Goal: Task Accomplishment & Management: Complete application form

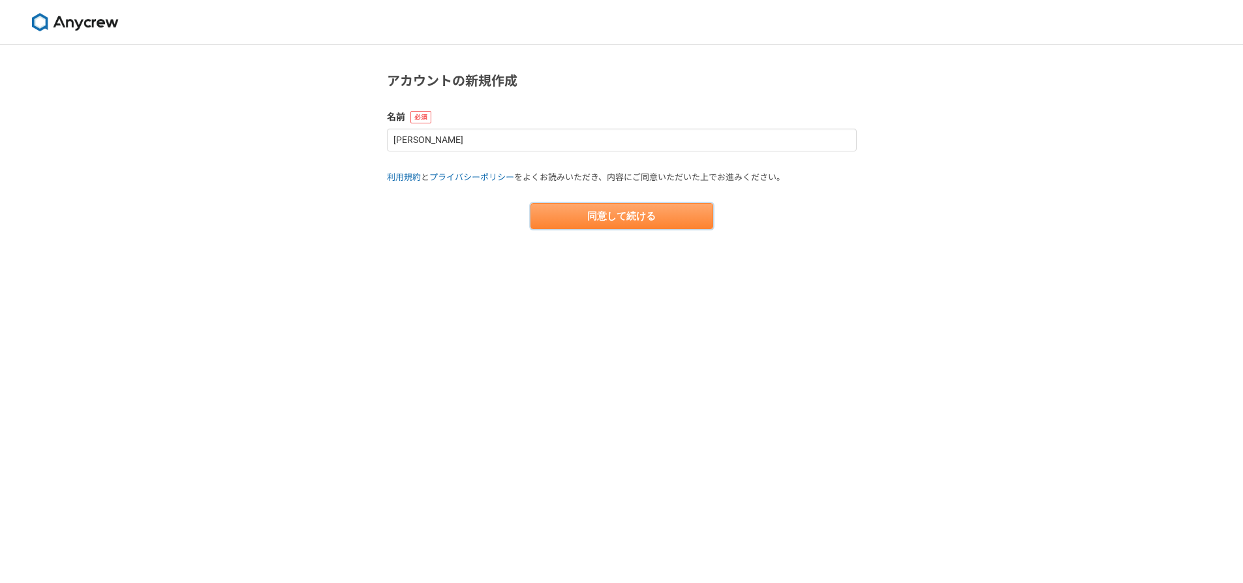
click at [604, 207] on button "同意して続ける" at bounding box center [621, 216] width 183 height 26
select select "13"
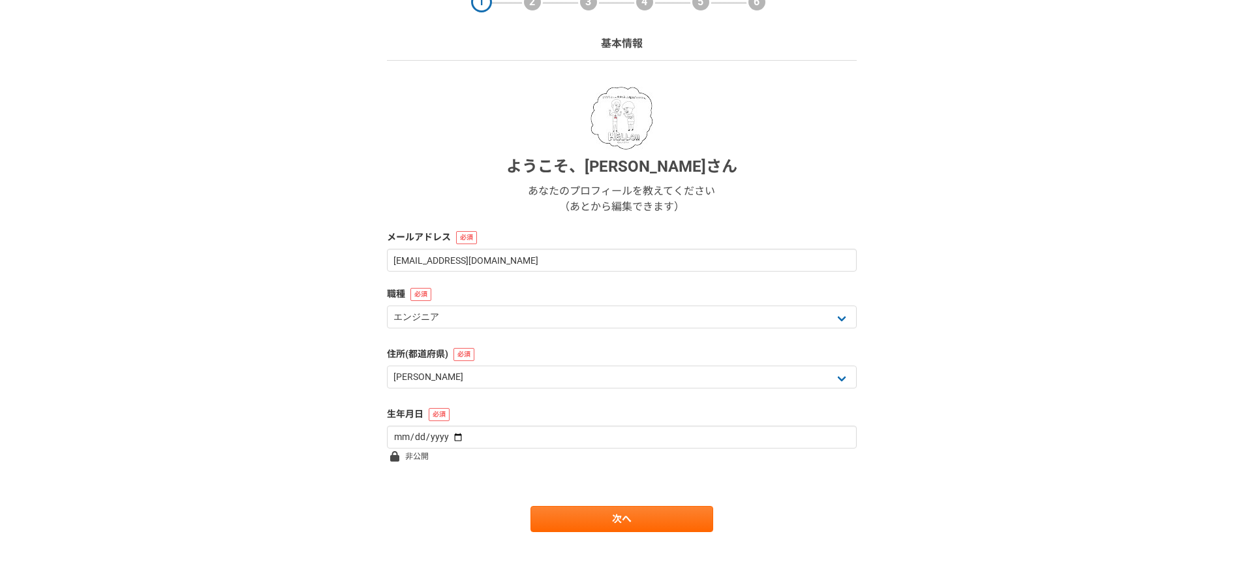
scroll to position [68, 0]
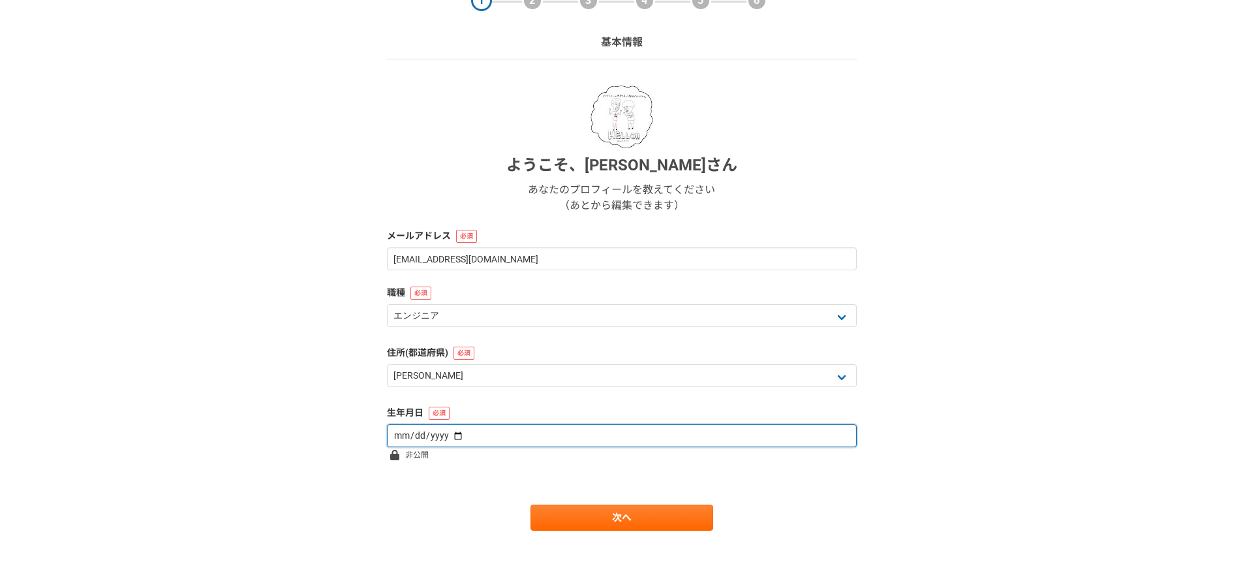
click at [536, 431] on input "date" at bounding box center [622, 435] width 470 height 23
click at [457, 436] on input "date" at bounding box center [622, 435] width 470 height 23
click at [449, 440] on input "date" at bounding box center [622, 435] width 470 height 23
type input "[DATE]"
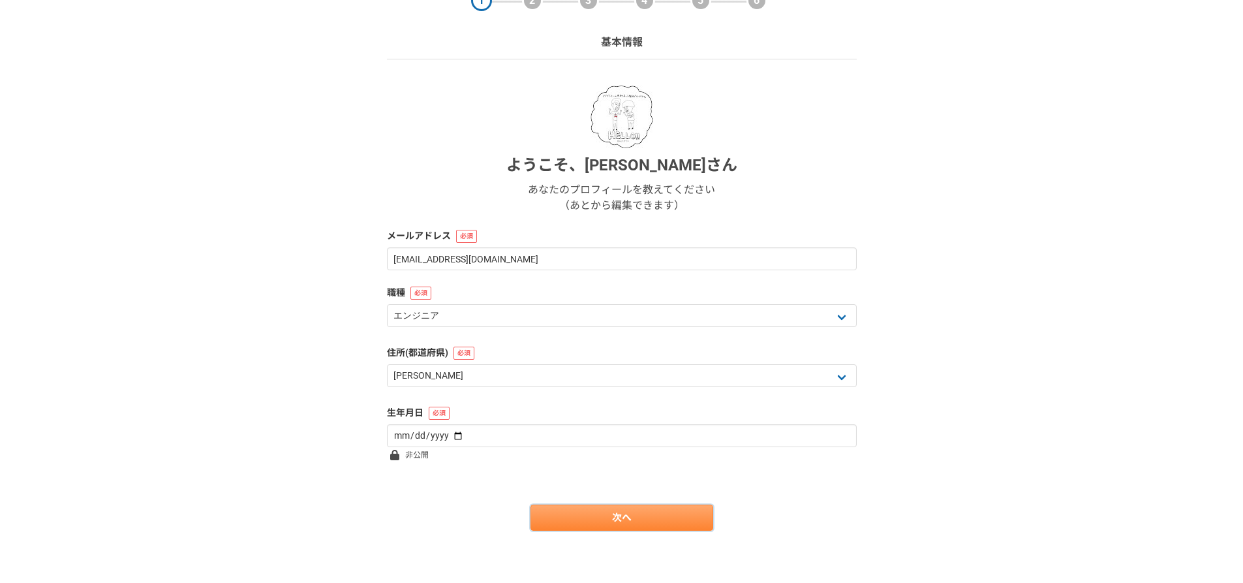
click at [600, 513] on link "次へ" at bounding box center [621, 517] width 183 height 26
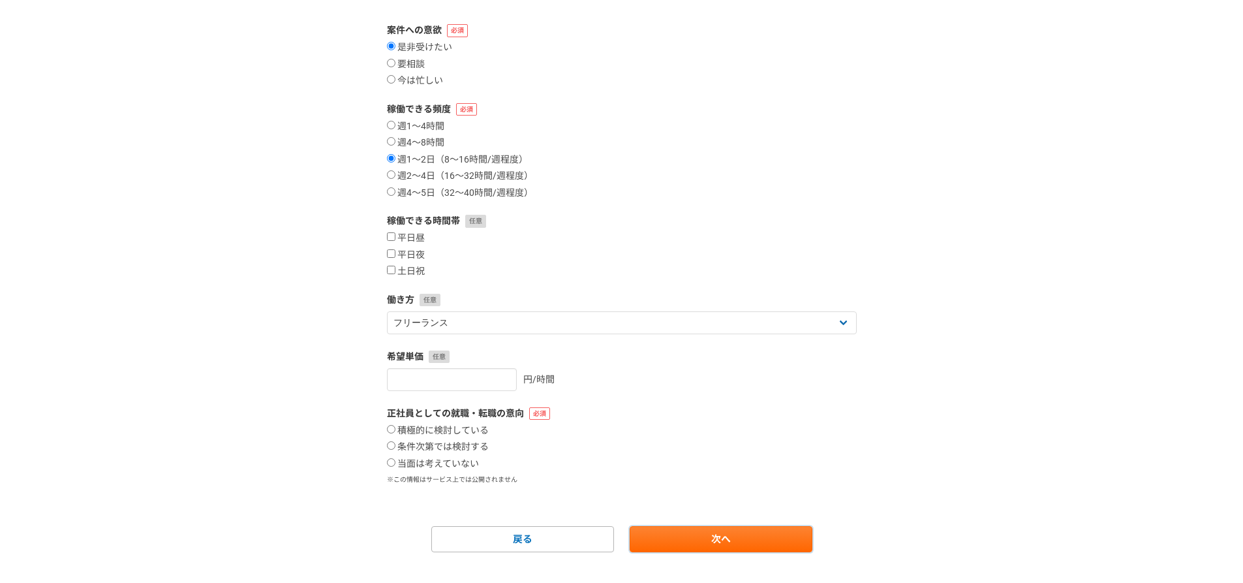
scroll to position [130, 0]
click at [403, 267] on label "土日祝" at bounding box center [406, 271] width 38 height 12
click at [395, 267] on input "土日祝" at bounding box center [391, 269] width 8 height 8
checkbox input "true"
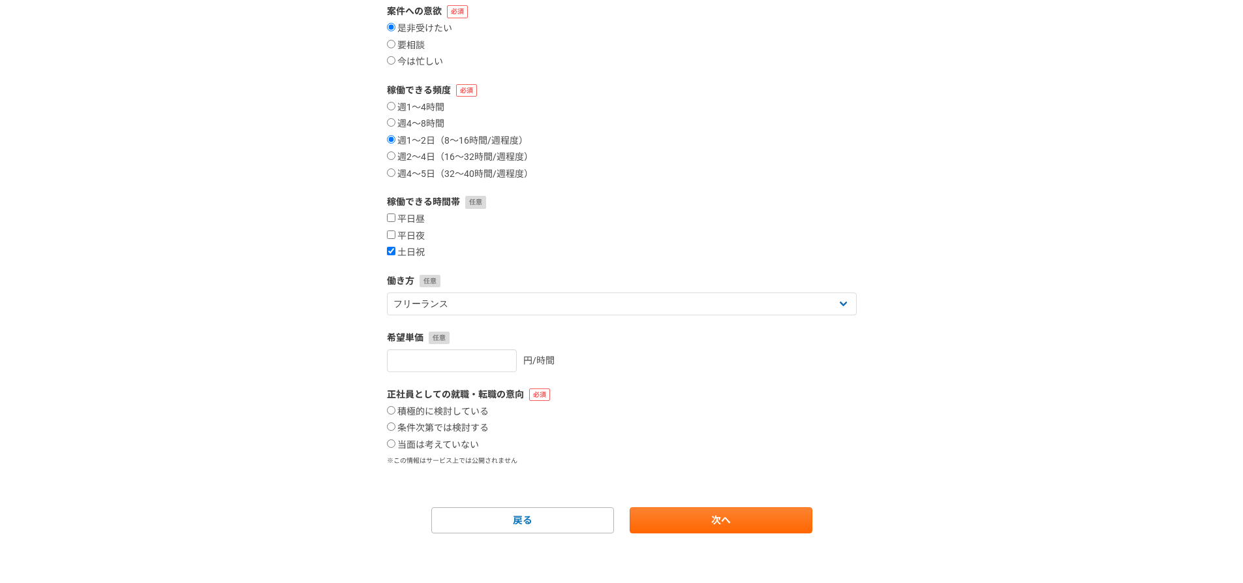
scroll to position [151, 0]
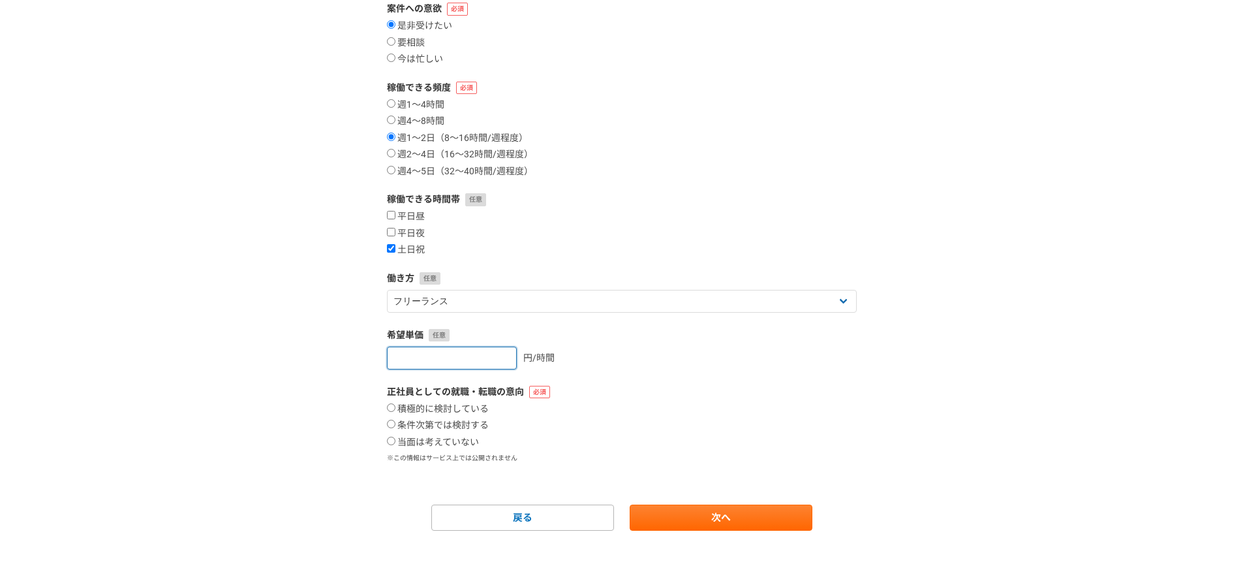
click at [432, 350] on input "number" at bounding box center [452, 357] width 130 height 23
type input "[DATE]"
click at [859, 408] on section "1 2 3 4 5 6 案件への意欲・稼働頻度 案件への意欲 是非受けたい 要相談 今は忙しい 稼働できる頻度 週1〜4時間 週4〜8時間 週1〜2日（8〜1…" at bounding box center [622, 212] width 496 height 637
click at [431, 444] on label "当面は考えていない" at bounding box center [433, 442] width 92 height 12
click at [395, 444] on input "当面は考えていない" at bounding box center [391, 440] width 8 height 8
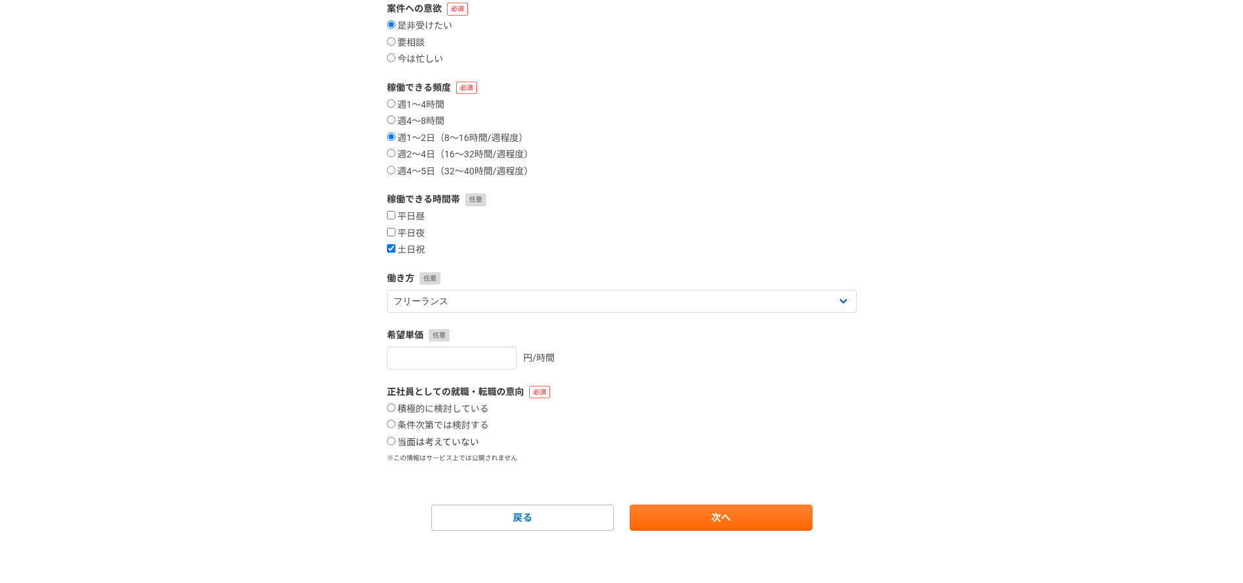
radio input "true"
click at [716, 524] on link "次へ" at bounding box center [721, 517] width 183 height 26
select select
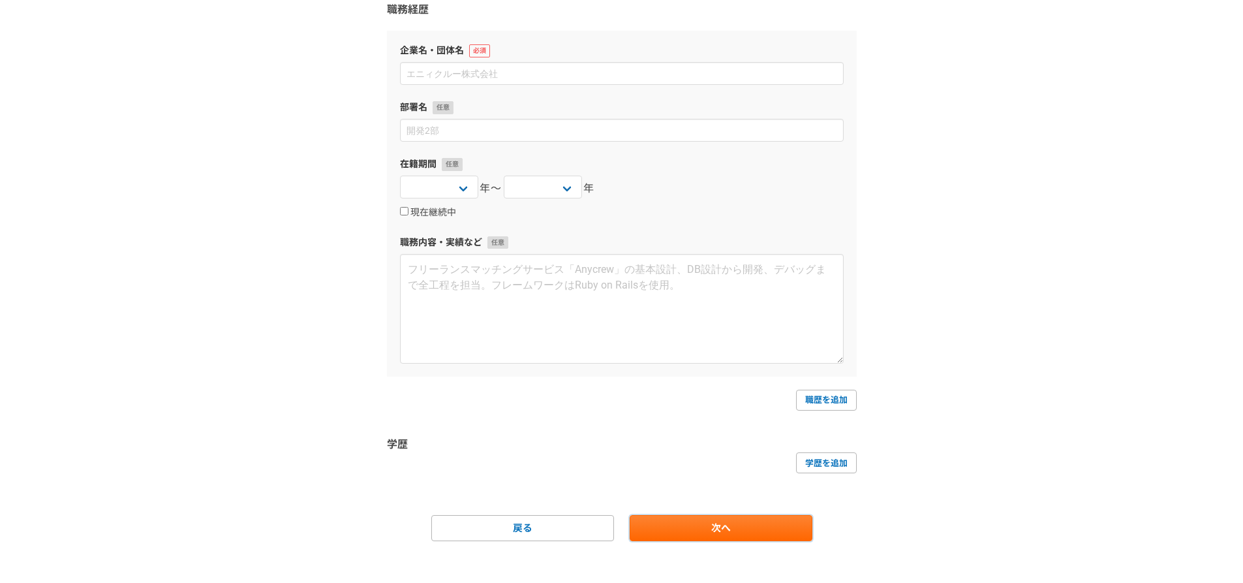
scroll to position [0, 0]
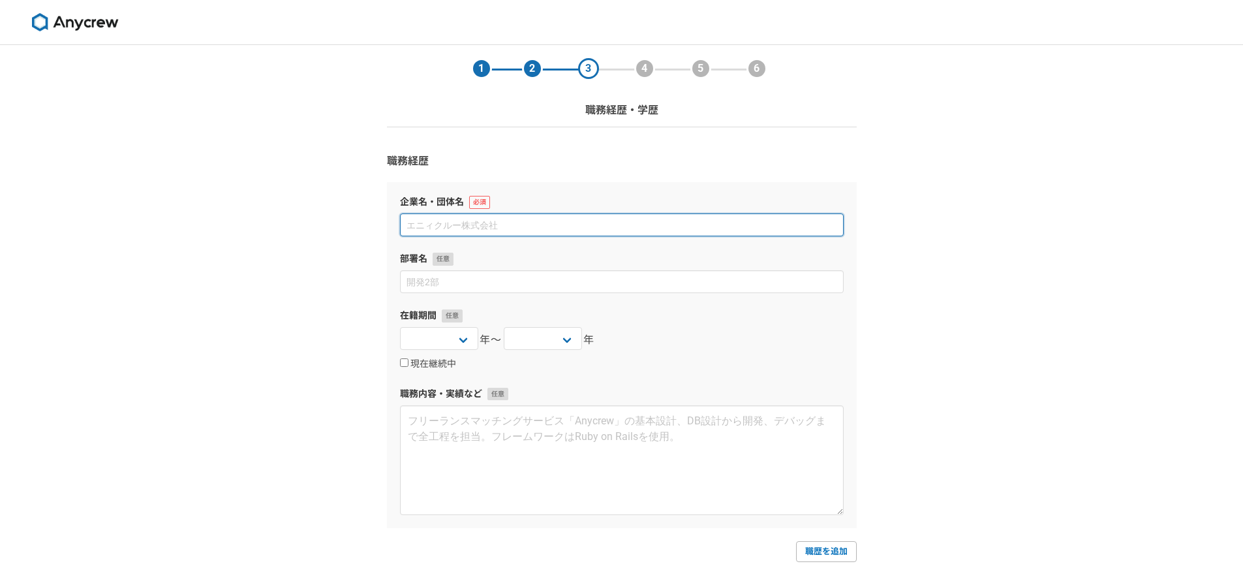
click at [545, 219] on input at bounding box center [622, 224] width 444 height 23
type input "オープラン株式会社"
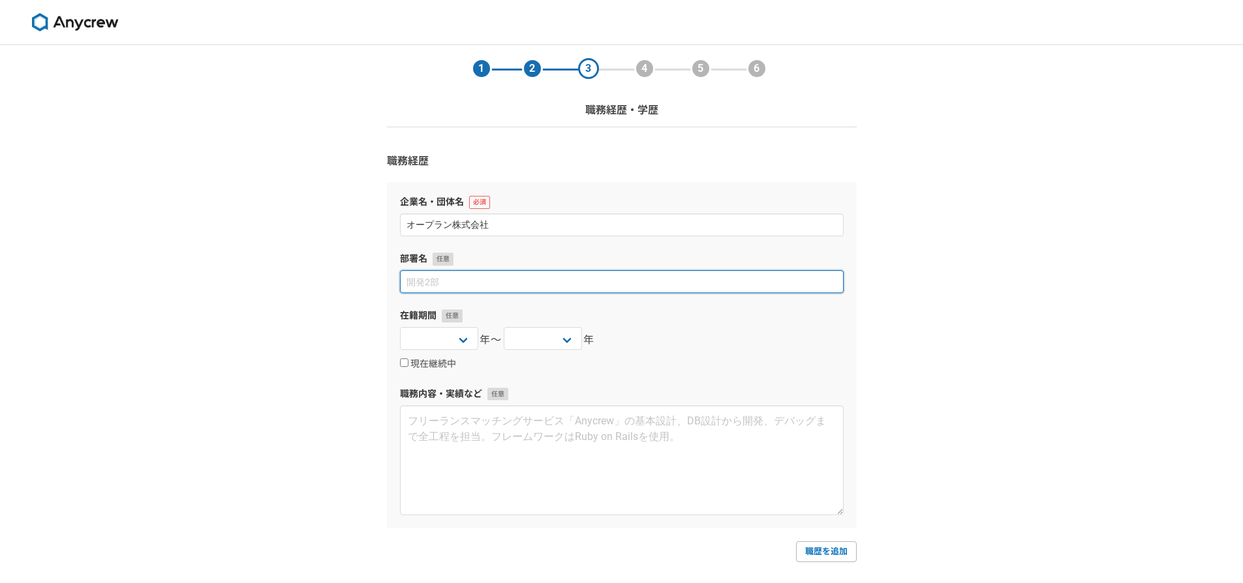
click at [518, 283] on input at bounding box center [622, 281] width 444 height 23
type input "Java1"
click at [427, 348] on select "[DATE] [DATE] [DATE] [DATE] [DATE] [DATE] [DATE] [DATE] [DATE] [DATE] [DATE] [D…" at bounding box center [439, 338] width 78 height 23
select select "2025"
click at [400, 327] on select "[DATE] [DATE] [DATE] [DATE] [DATE] [DATE] [DATE] [DATE] [DATE] [DATE] [DATE] [D…" at bounding box center [439, 338] width 78 height 23
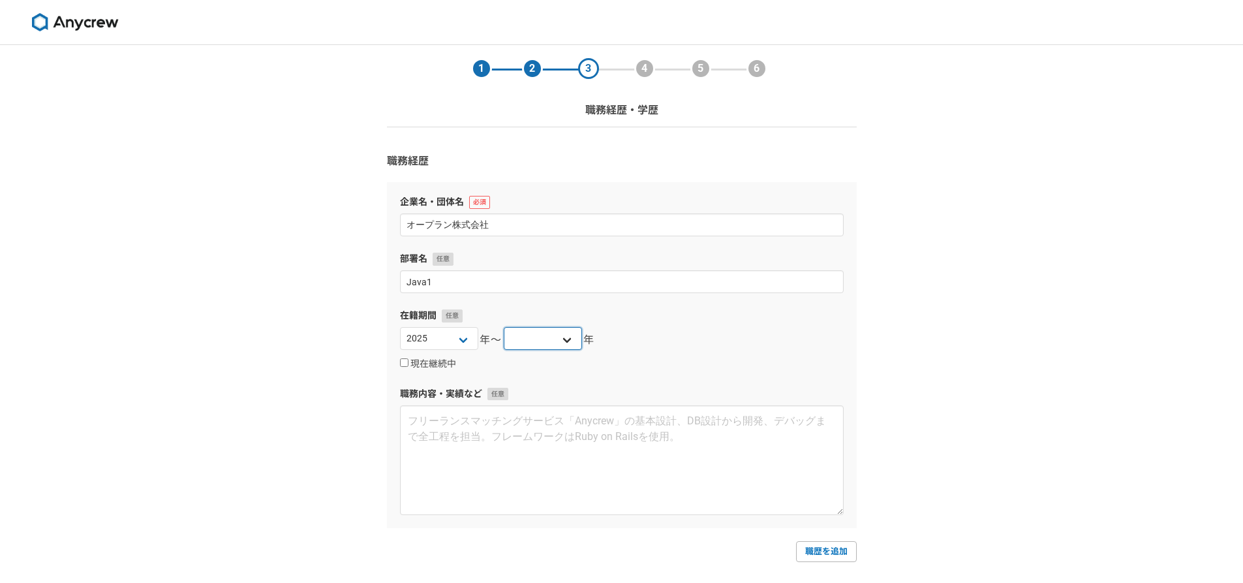
click at [556, 340] on select "[DATE] [DATE] [DATE] [DATE] [DATE] [DATE] [DATE] [DATE] [DATE] [DATE] [DATE] [D…" at bounding box center [543, 338] width 78 height 23
select select "2025"
click at [504, 327] on select "[DATE] [DATE] [DATE] [DATE] [DATE] [DATE] [DATE] [DATE] [DATE] [DATE] [DATE] [D…" at bounding box center [543, 338] width 78 height 23
click at [1022, 302] on div "1 2 3 4 5 6 職務経歴・学歴 職務経歴 企業名・団体名 オープラン株式会社 部署名 Java1 在籍期間 [DATE] [DATE] [DATE] …" at bounding box center [621, 394] width 1243 height 699
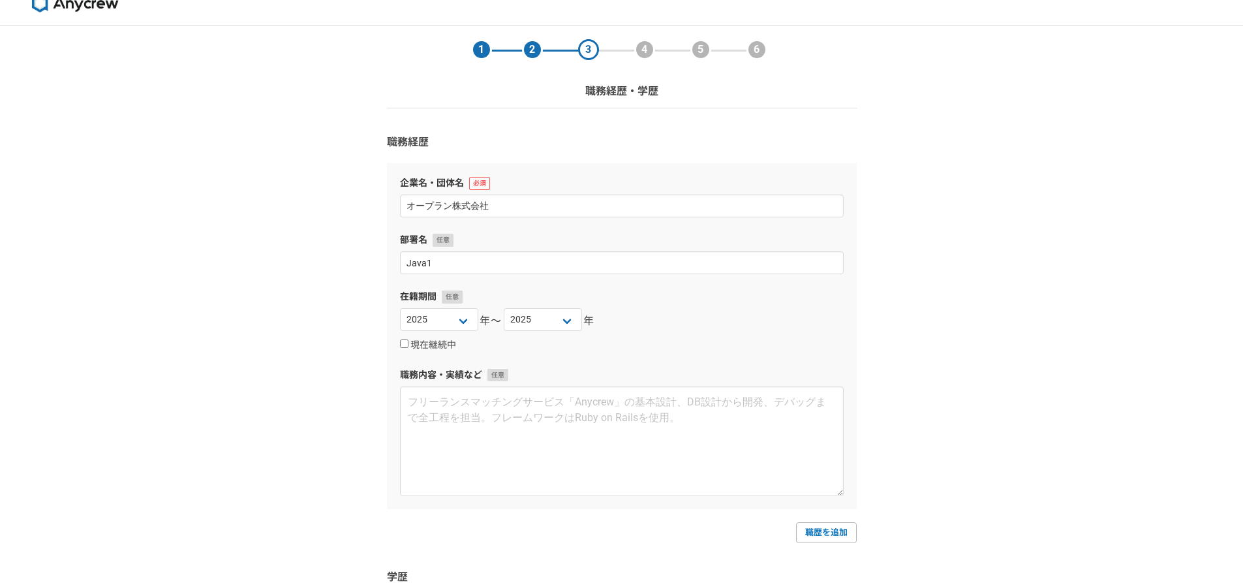
scroll to position [65, 0]
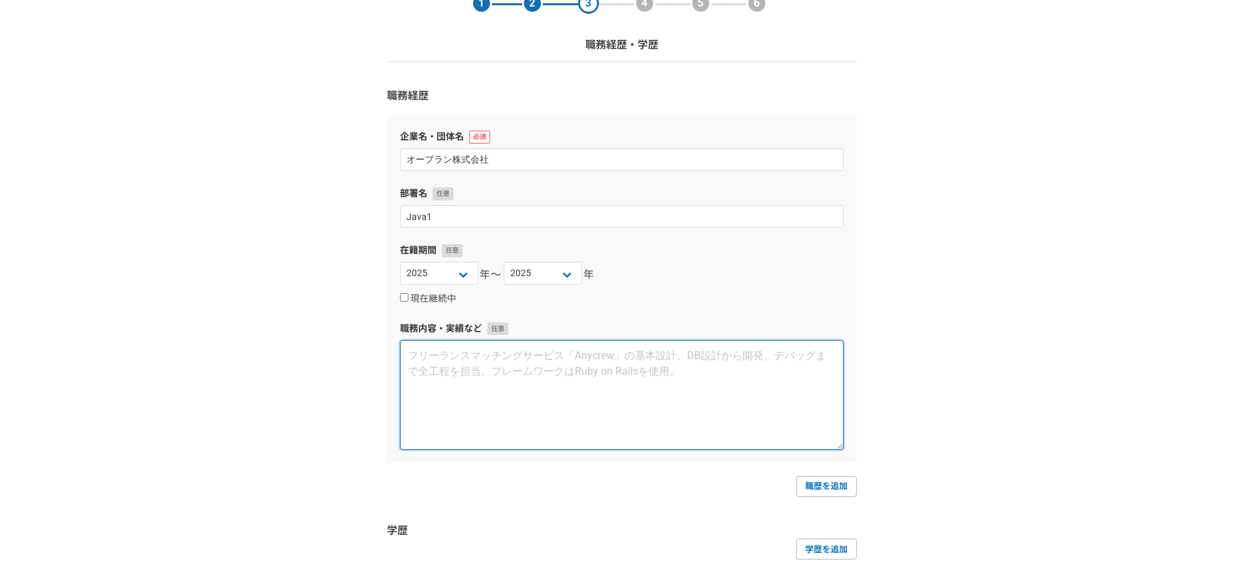
click at [525, 359] on textarea at bounding box center [622, 395] width 444 height 110
click at [449, 348] on textarea at bounding box center [622, 395] width 444 height 110
paste textarea "プロバイダー企業向"
type textarea "プ"
paste textarea "プロバイダー企業向"
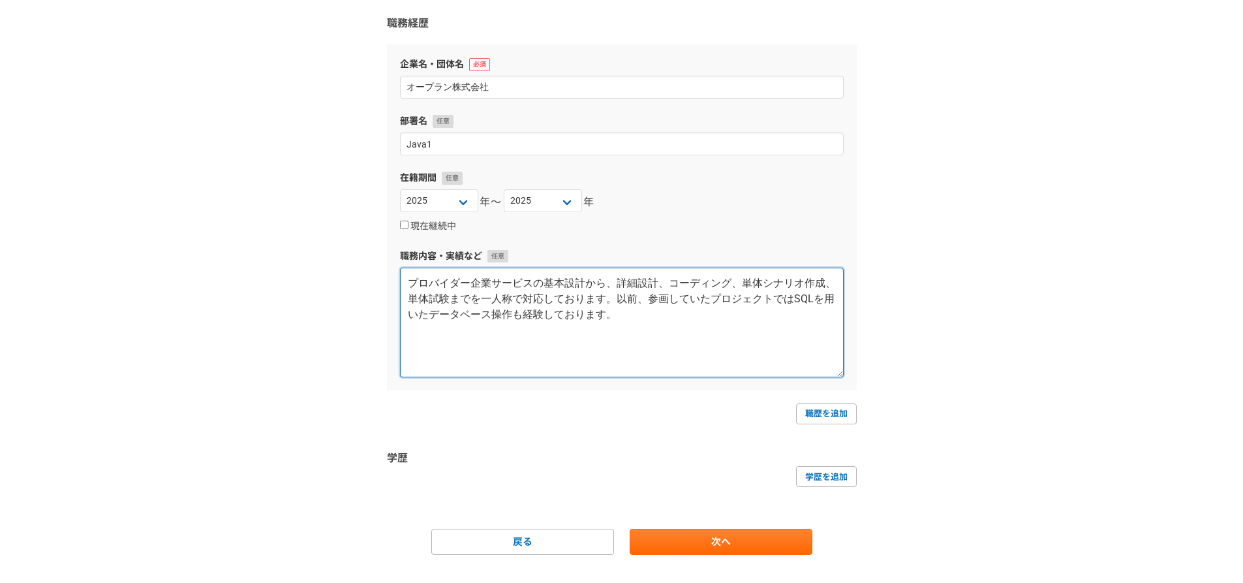
scroll to position [162, 0]
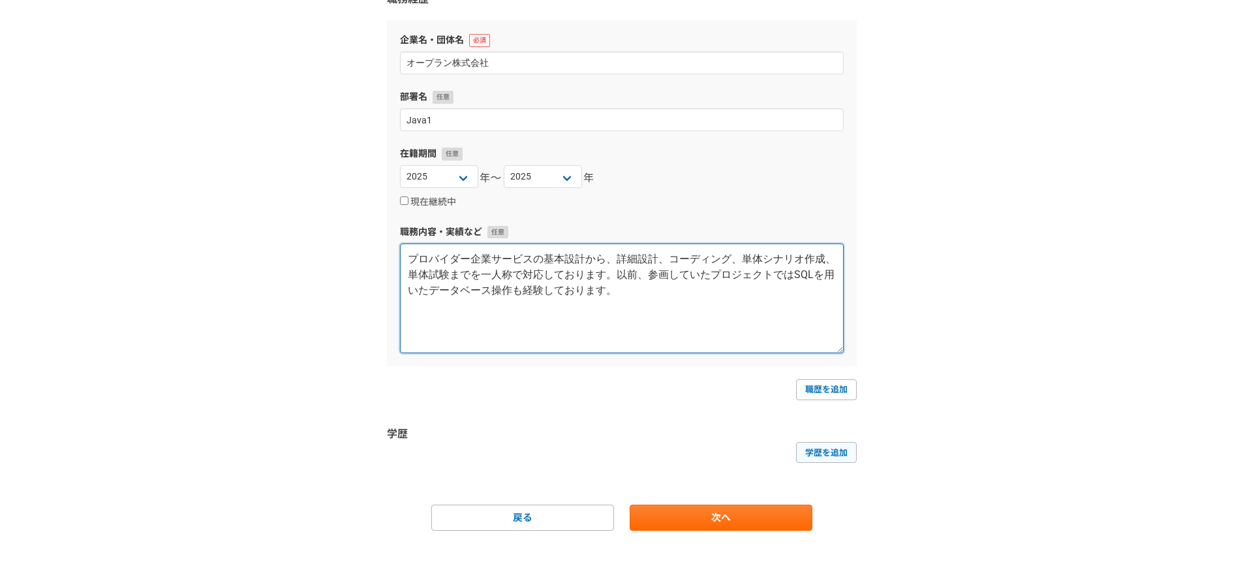
type textarea "プロバイダー企業サービスの基本設計から、詳細設計、コーディング、単体シナリオ作成、単体試験までを一人称で対応しております。以前、参画していたプロジェクトではS…"
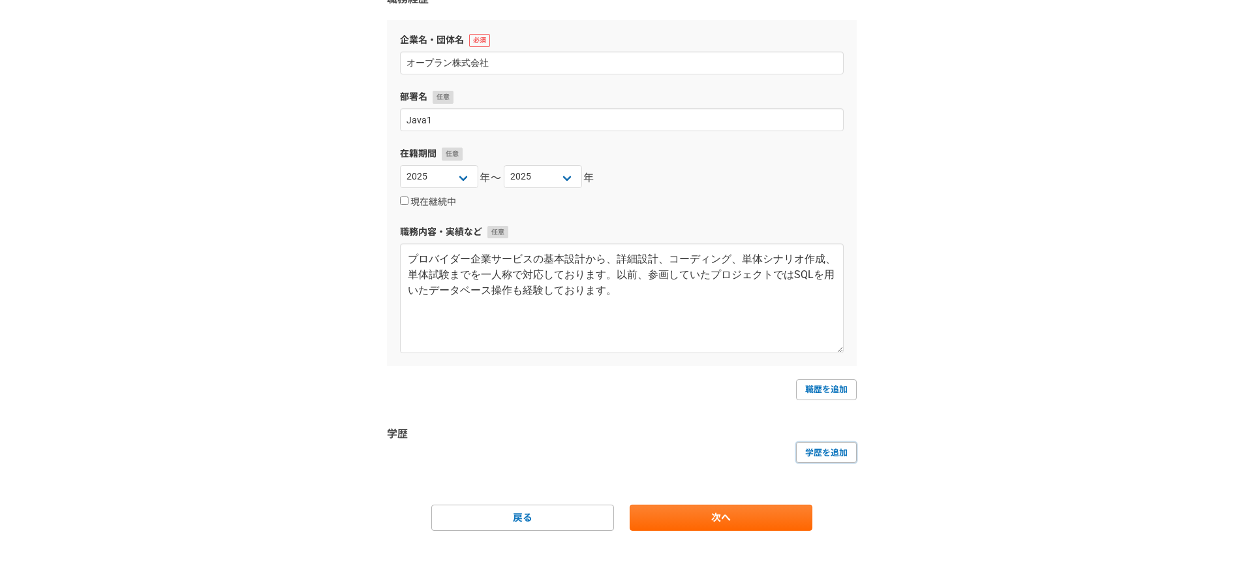
click at [835, 450] on link "学歴を追加" at bounding box center [826, 452] width 61 height 21
select select
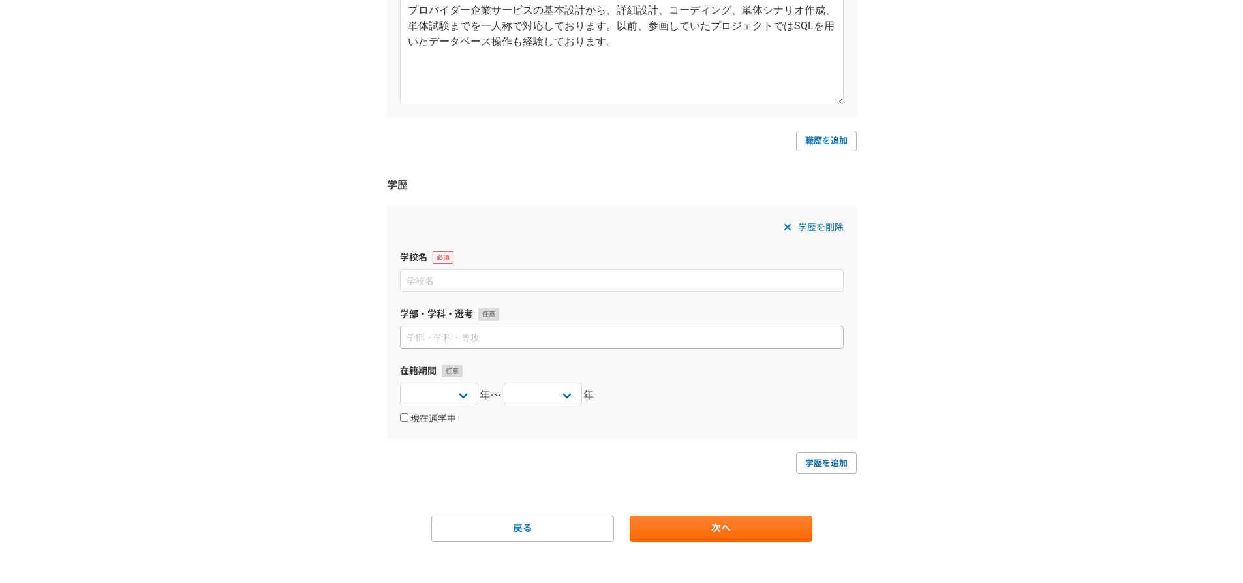
scroll to position [421, 0]
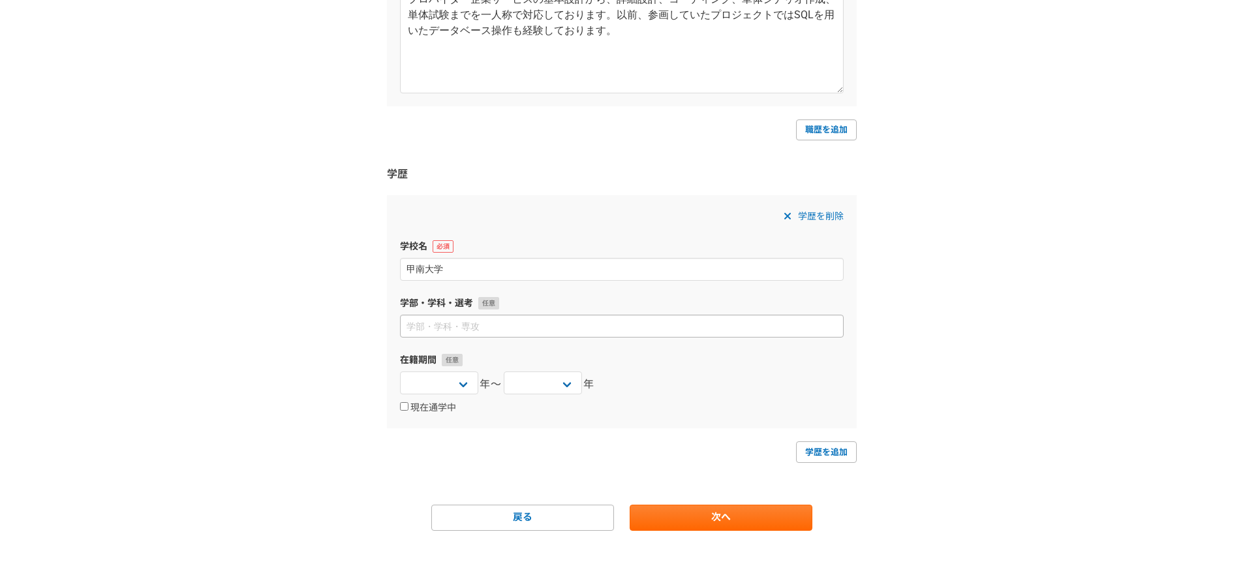
type input "甲南大学"
click at [513, 318] on input at bounding box center [622, 325] width 444 height 23
click at [436, 329] on input "経営学科・経営学科" at bounding box center [622, 325] width 444 height 23
click at [444, 331] on input "経営学科・経営学科" at bounding box center [622, 325] width 444 height 23
type input "経営学部・経営学科"
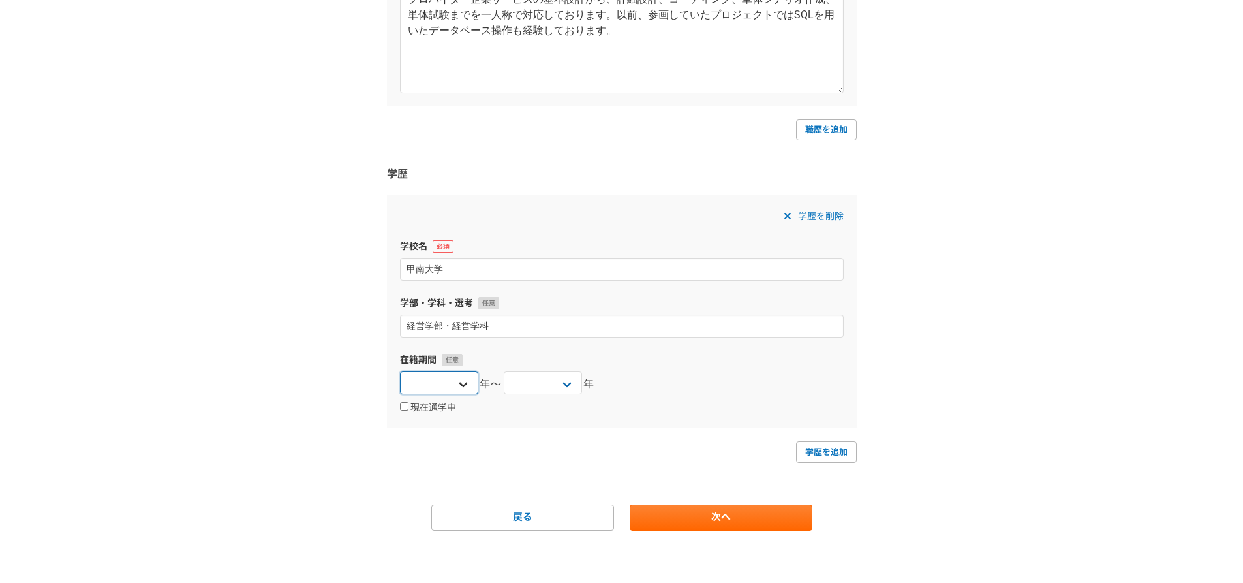
click at [420, 378] on select "[DATE] [DATE] [DATE] [DATE] [DATE] [DATE] [DATE] [DATE] [DATE] [DATE] [DATE] [D…" at bounding box center [439, 382] width 78 height 23
select select "[DATE]"
click at [400, 371] on select "[DATE] [DATE] [DATE] [DATE] [DATE] [DATE] [DATE] [DATE] [DATE] [DATE] [DATE] [D…" at bounding box center [439, 382] width 78 height 23
click at [552, 380] on select "[DATE] [DATE] [DATE] [DATE] [DATE] [DATE] [DATE] [DATE] [DATE] [DATE] [DATE] [D…" at bounding box center [543, 382] width 78 height 23
select select "[DATE]"
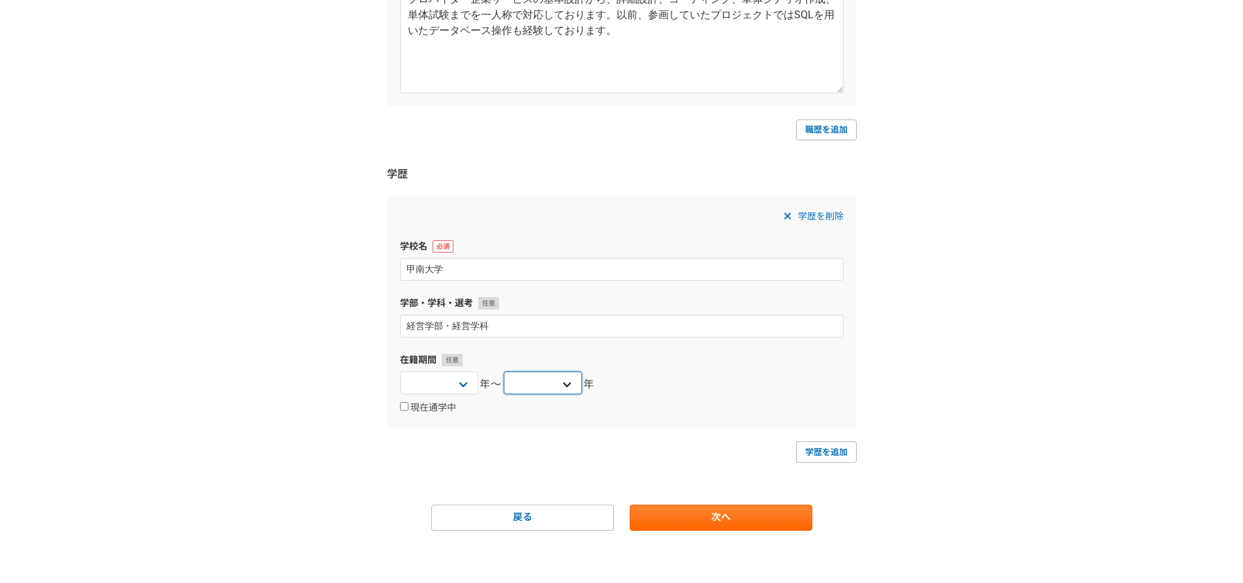
click at [504, 371] on select "[DATE] [DATE] [DATE] [DATE] [DATE] [DATE] [DATE] [DATE] [DATE] [DATE] [DATE] [D…" at bounding box center [543, 382] width 78 height 23
click at [949, 346] on div "1 2 3 4 5 6 職務経歴・学歴 職務経歴 企業名・団体名 オープラン株式会社 部署名 Java1 在籍期間 [DATE] [DATE] [DATE] …" at bounding box center [621, 103] width 1243 height 959
click at [772, 519] on link "次へ" at bounding box center [721, 517] width 183 height 26
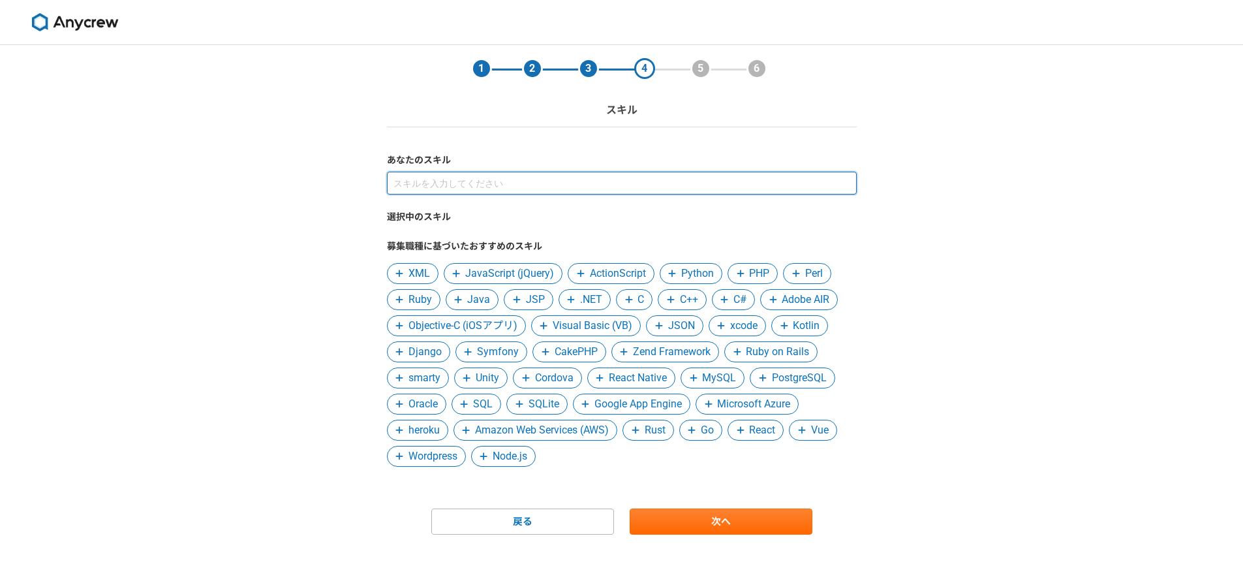
click at [446, 177] on input at bounding box center [622, 183] width 470 height 23
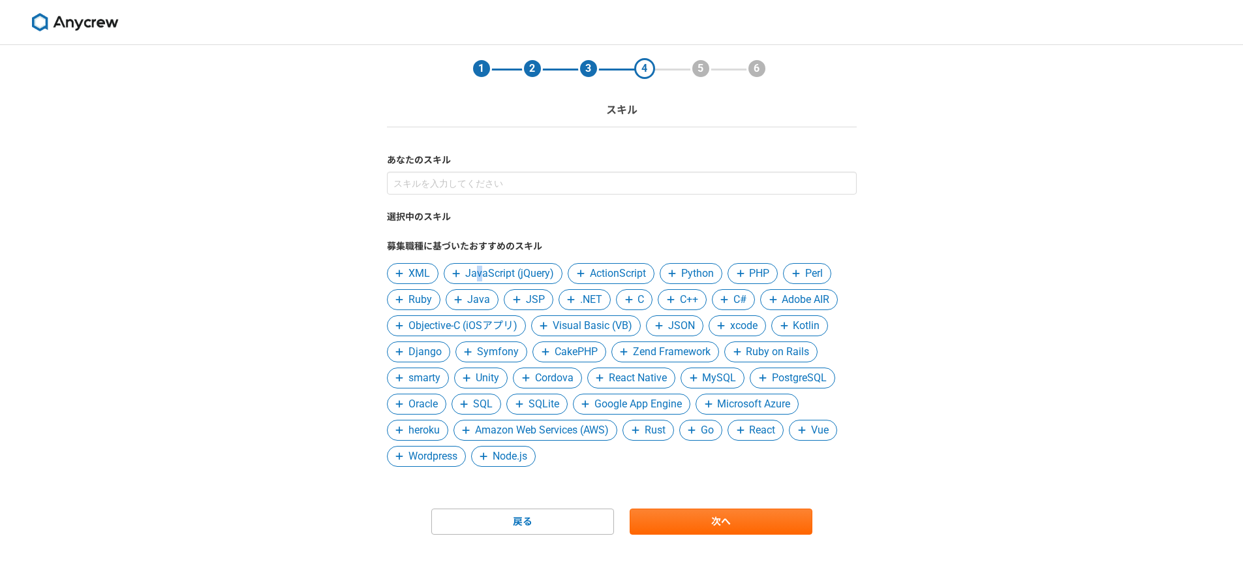
click at [480, 276] on span "JavaScript (jQuery)" at bounding box center [509, 274] width 89 height 16
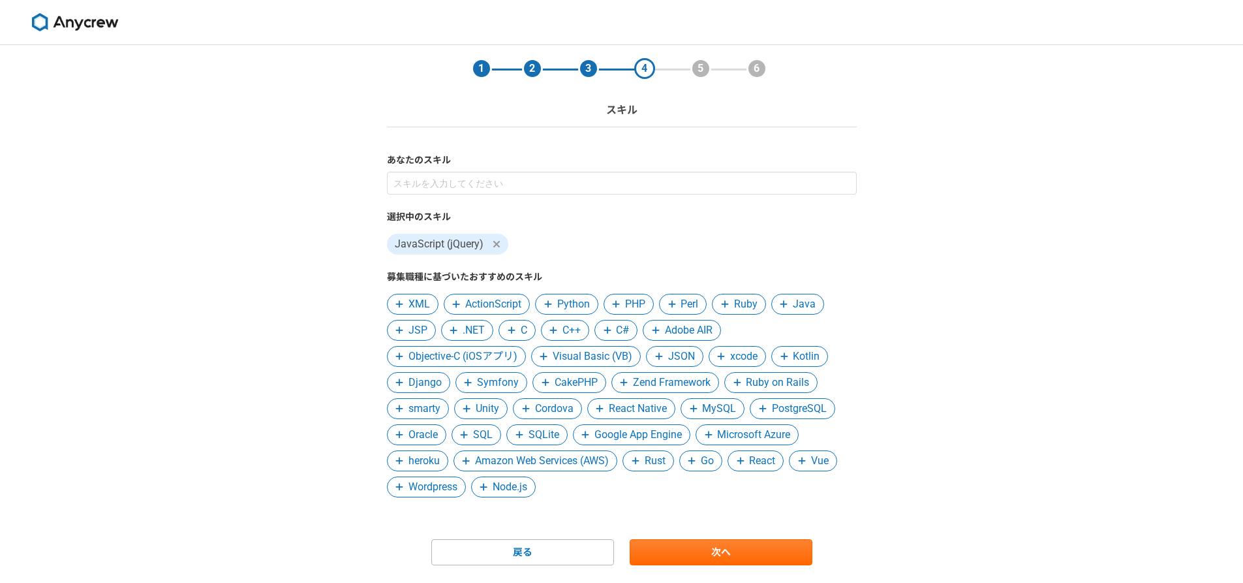
click at [799, 307] on span "Java" at bounding box center [804, 304] width 23 height 16
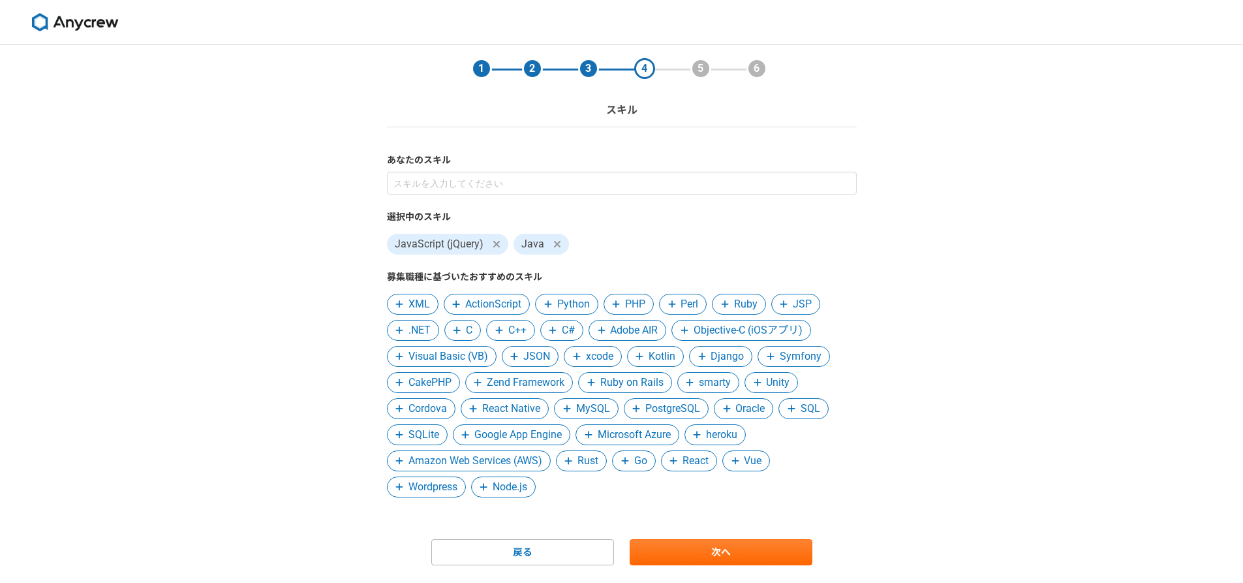
click at [598, 404] on span "MySQL" at bounding box center [593, 409] width 34 height 16
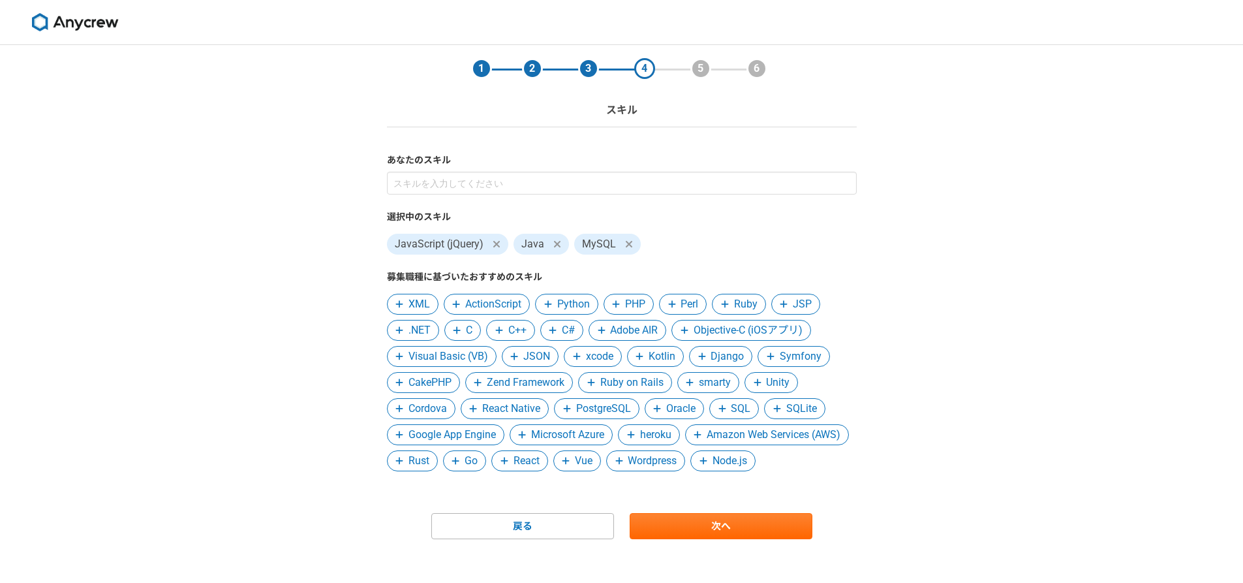
click at [608, 409] on span "PostgreSQL" at bounding box center [603, 409] width 55 height 16
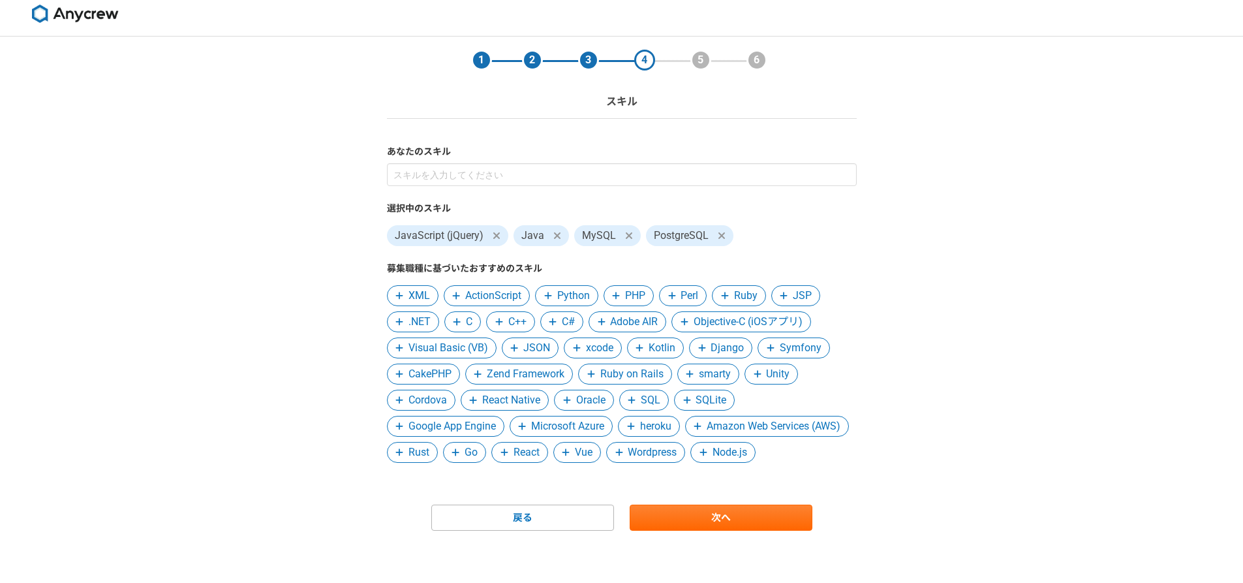
scroll to position [35, 0]
click at [757, 512] on link "次へ" at bounding box center [721, 517] width 183 height 26
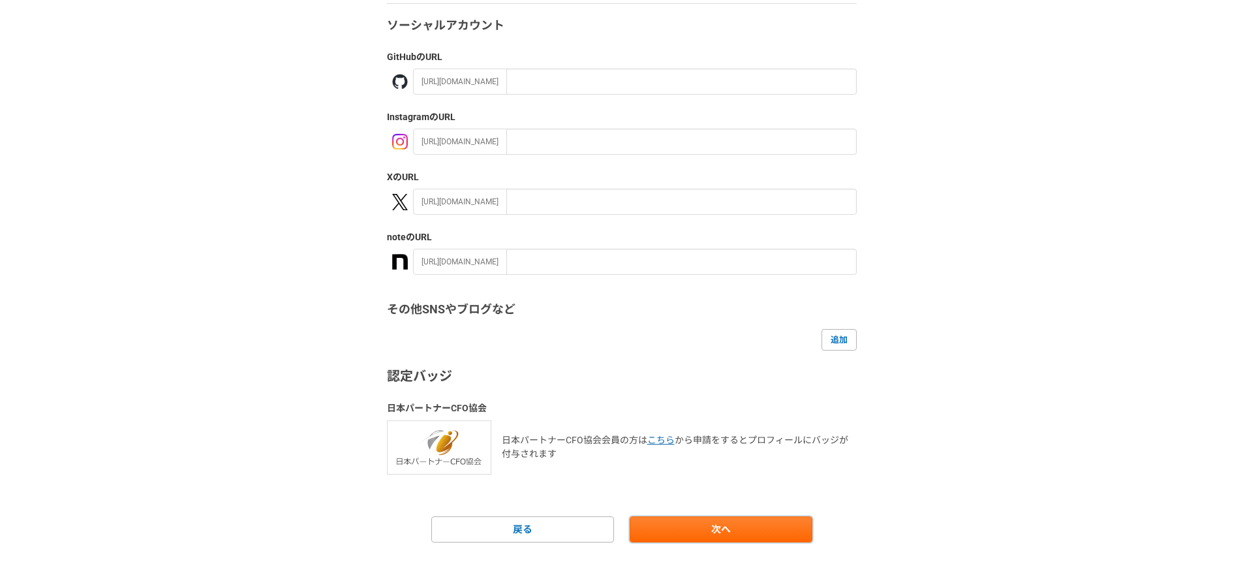
scroll to position [135, 0]
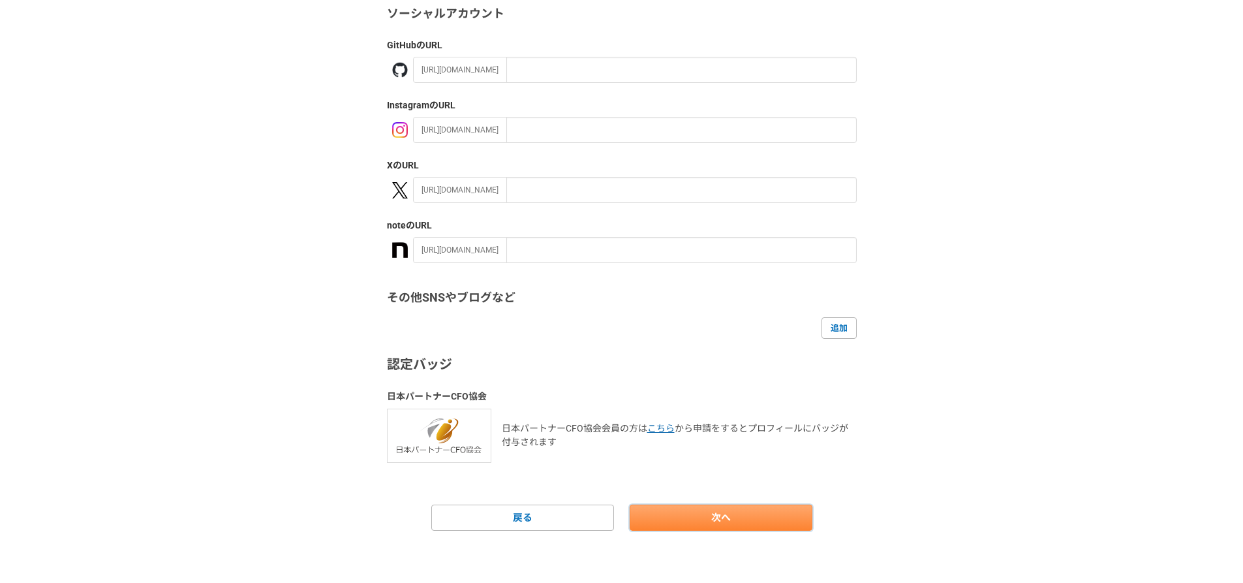
click at [739, 516] on link "次へ" at bounding box center [721, 517] width 183 height 26
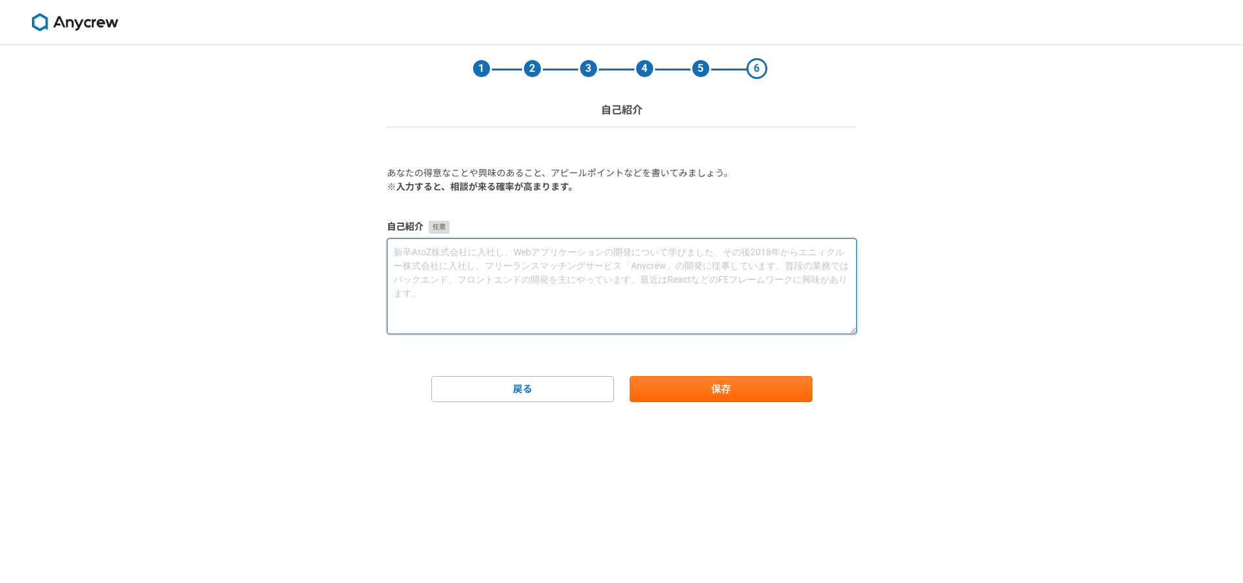
click at [639, 294] on textarea at bounding box center [622, 286] width 470 height 96
type textarea "新"
click at [804, 266] on textarea "Webアプリケーション開発に興味を持ち、独学での勉強を経てWebアプリケーションエンジニアに転職をしました。現在は、プロバイダー企業向けのアプリケーション開発…" at bounding box center [622, 286] width 470 height 96
click at [817, 268] on textarea "Webアプリケーション開発に興味を持ち、独学での勉強を経てWebアプリケーションエンジニアに転職をしました。現在は、プロバイダー企業向けのアプリケーション開発…" at bounding box center [622, 286] width 470 height 96
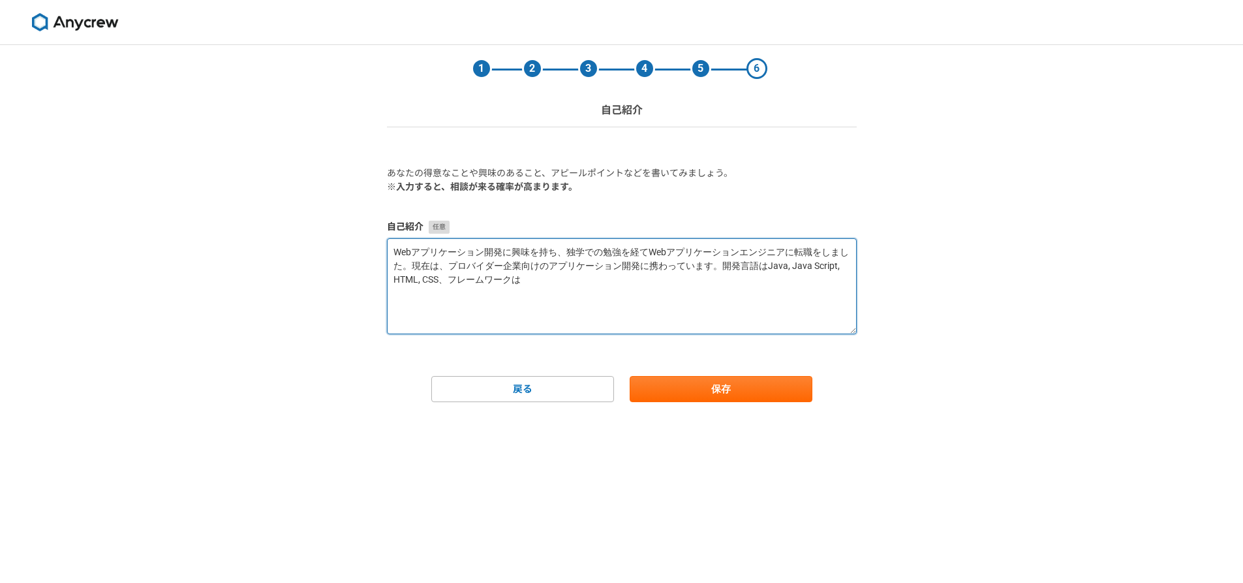
click at [526, 281] on textarea "Webアプリケーション開発に興味を持ち、独学での勉強を経てWebアプリケーションエンジニアに転職をしました。現在は、プロバイダー企業向けのアプリケーション開発…" at bounding box center [622, 286] width 470 height 96
click at [827, 283] on textarea "Webアプリケーション開発に興味を持ち、独学での勉強を経てWebアプリケーションエンジニアに転職をしました。現在は、プロバイダー企業向けのアプリケーション開発…" at bounding box center [622, 286] width 470 height 96
click at [451, 296] on textarea "Webアプリケーション開発に興味を持ち、独学での勉強を経てWebアプリケーションエンジニアに転職をしました。現在は、プロバイダー企業向けのアプリケーション開発…" at bounding box center [622, 286] width 470 height 96
drag, startPoint x: 411, startPoint y: 294, endPoint x: 495, endPoint y: 292, distance: 83.5
click at [686, 307] on textarea "Webアプリケーション開発に興味を持ち、独学での勉強を経てWebアプリケーションエンジニアに転職をしました。現在は、プロバイダー企業向けのアプリケーション開発…" at bounding box center [622, 286] width 470 height 96
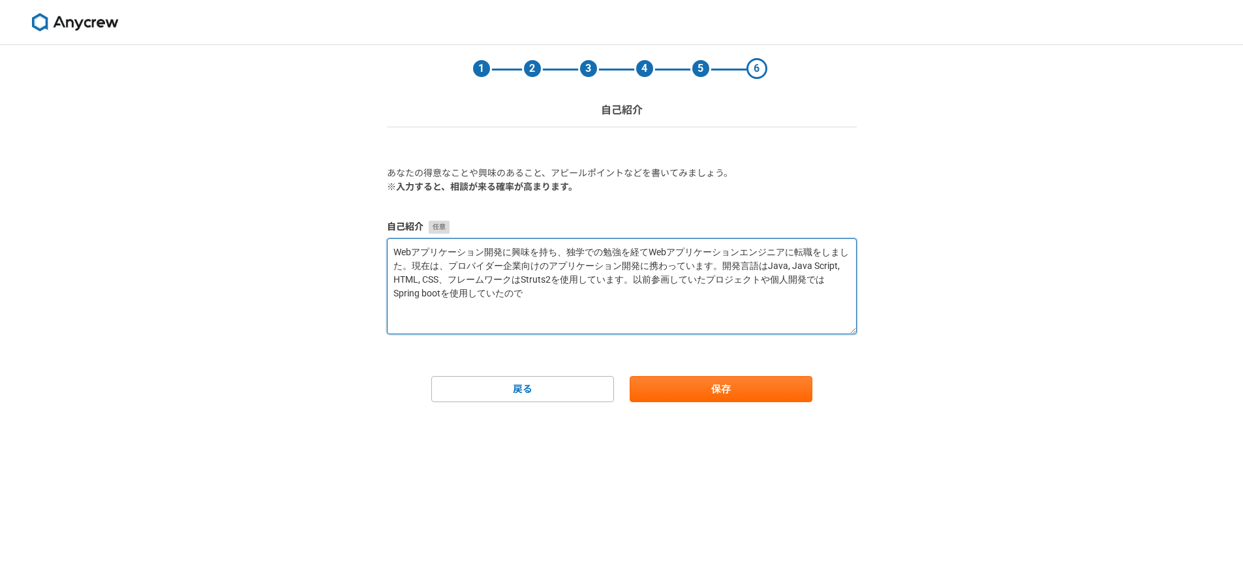
click at [429, 298] on textarea "Webアプリケーション開発に興味を持ち、独学での勉強を経てWebアプリケーションエンジニアに転職をしました。現在は、プロバイダー企業向けのアプリケーション開発…" at bounding box center [622, 286] width 470 height 96
drag, startPoint x: 415, startPoint y: 295, endPoint x: 817, endPoint y: 277, distance: 402.3
click at [817, 277] on textarea "Webアプリケーション開発に興味を持ち、独学での勉強を経てWebアプリケーションエンジニアに転職をしました。現在は、プロバイダー企業向けのアプリケーション開発…" at bounding box center [622, 286] width 470 height 96
click at [530, 299] on textarea "Webアプリケーション開発に興味を持ち、独学での勉強を経てWebアプリケーションエンジニアに転職をしました。現在は、プロバイダー企業向けのアプリケーション開発…" at bounding box center [622, 286] width 470 height 96
paste textarea "Spring boot"
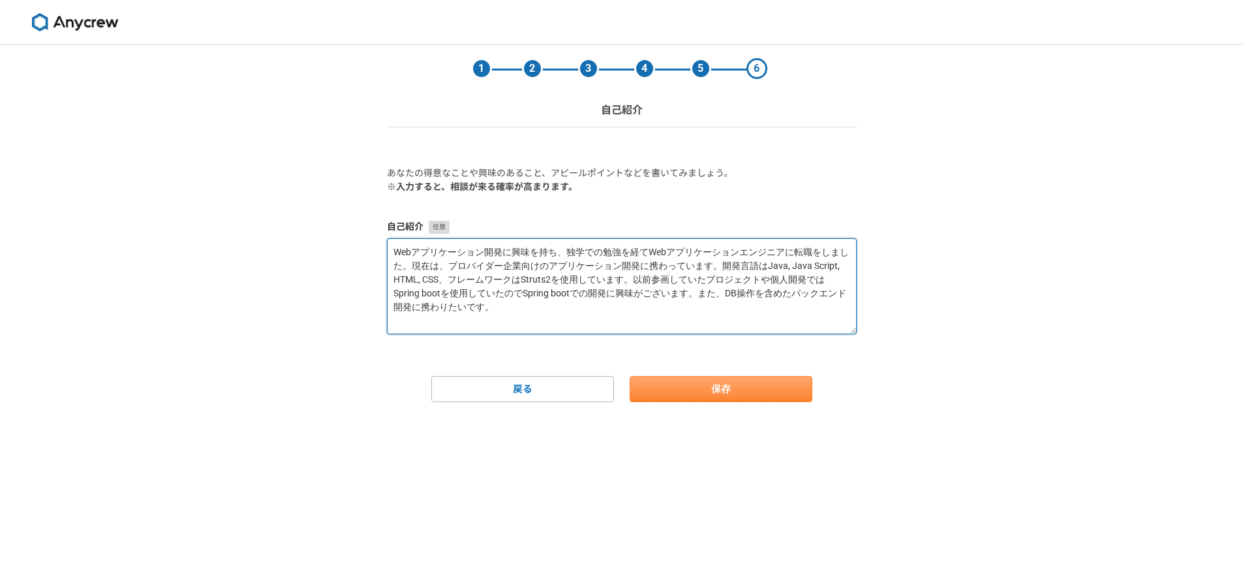
type textarea "Webアプリケーション開発に興味を持ち、独学での勉強を経てWebアプリケーションエンジニアに転職をしました。現在は、プロバイダー企業向けのアプリケーション開発…"
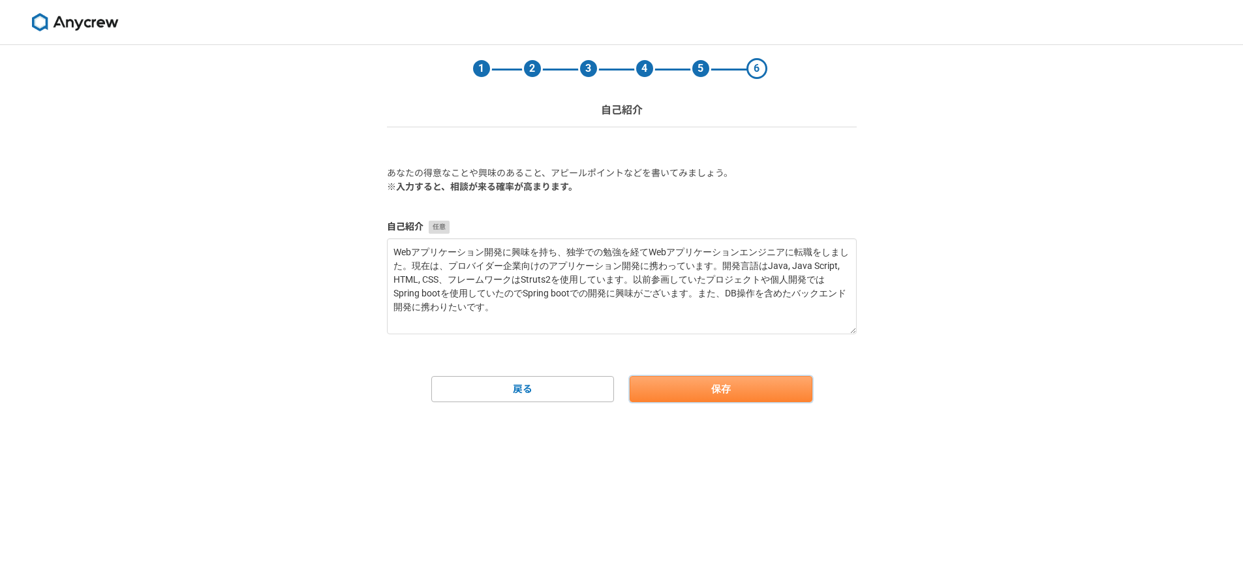
click at [761, 388] on button "保存" at bounding box center [721, 389] width 183 height 26
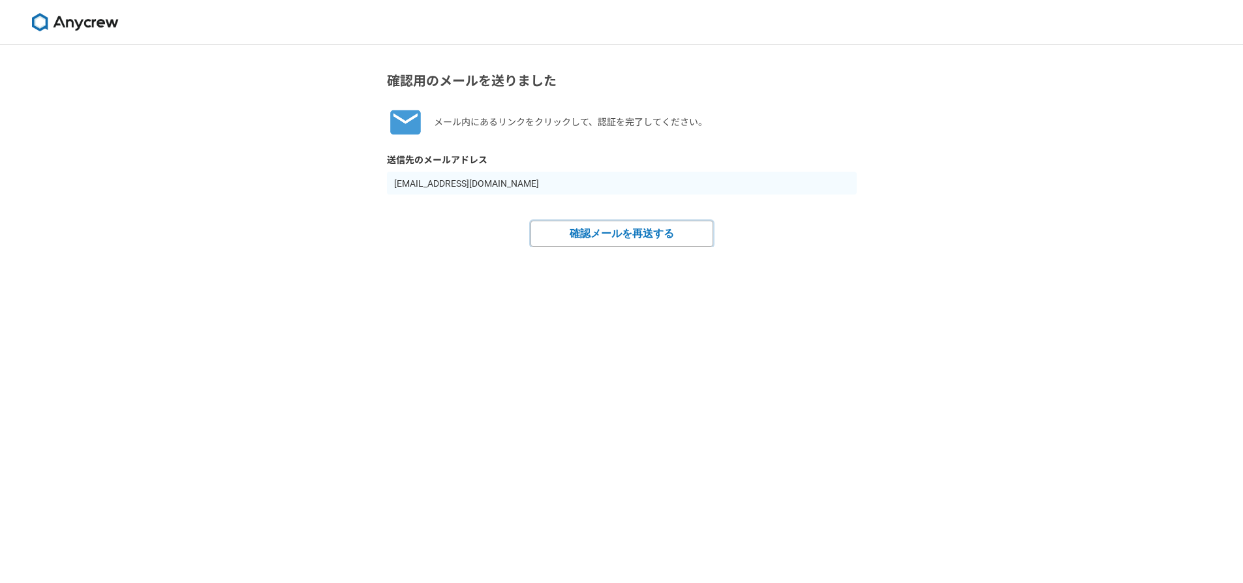
drag, startPoint x: 596, startPoint y: 235, endPoint x: 596, endPoint y: 243, distance: 7.8
click at [596, 239] on button "確認メールを再送する" at bounding box center [621, 234] width 183 height 26
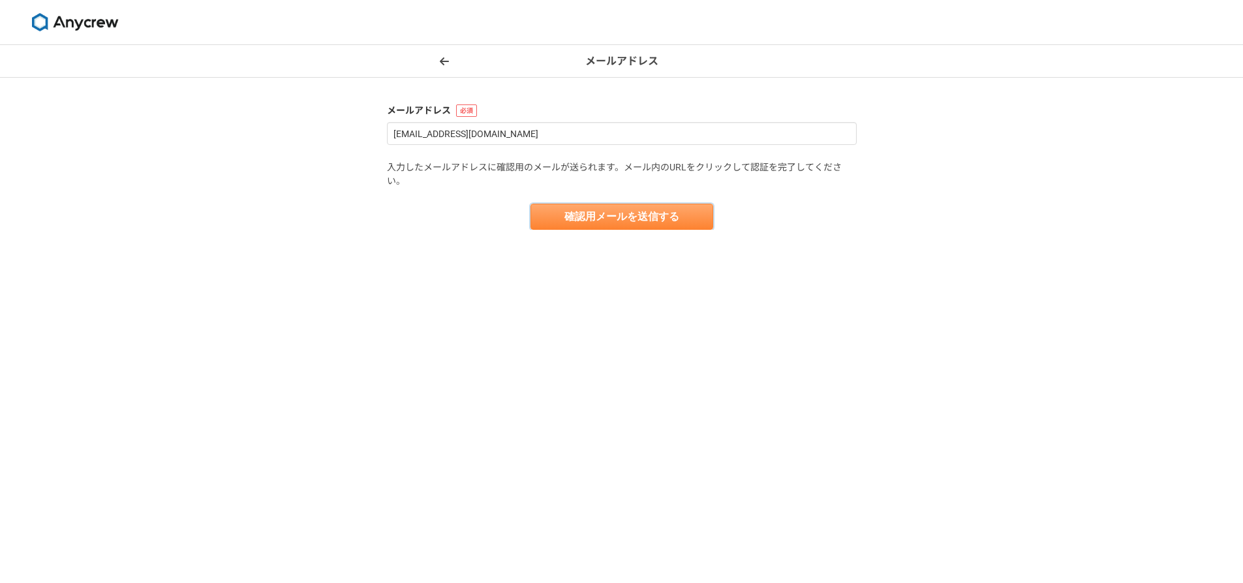
click at [598, 214] on button "確認用メールを送信する" at bounding box center [621, 217] width 183 height 26
click at [446, 55] on span at bounding box center [444, 62] width 16 height 16
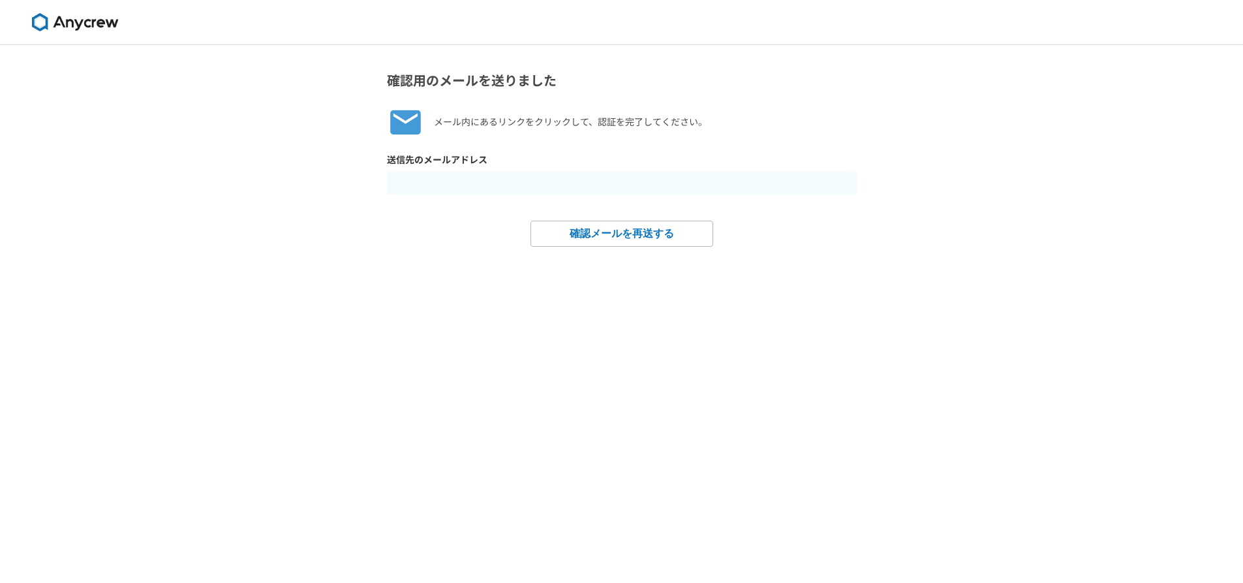
click at [563, 188] on input "text" at bounding box center [622, 183] width 470 height 23
click at [624, 227] on button "確認メールを再送する" at bounding box center [621, 234] width 183 height 26
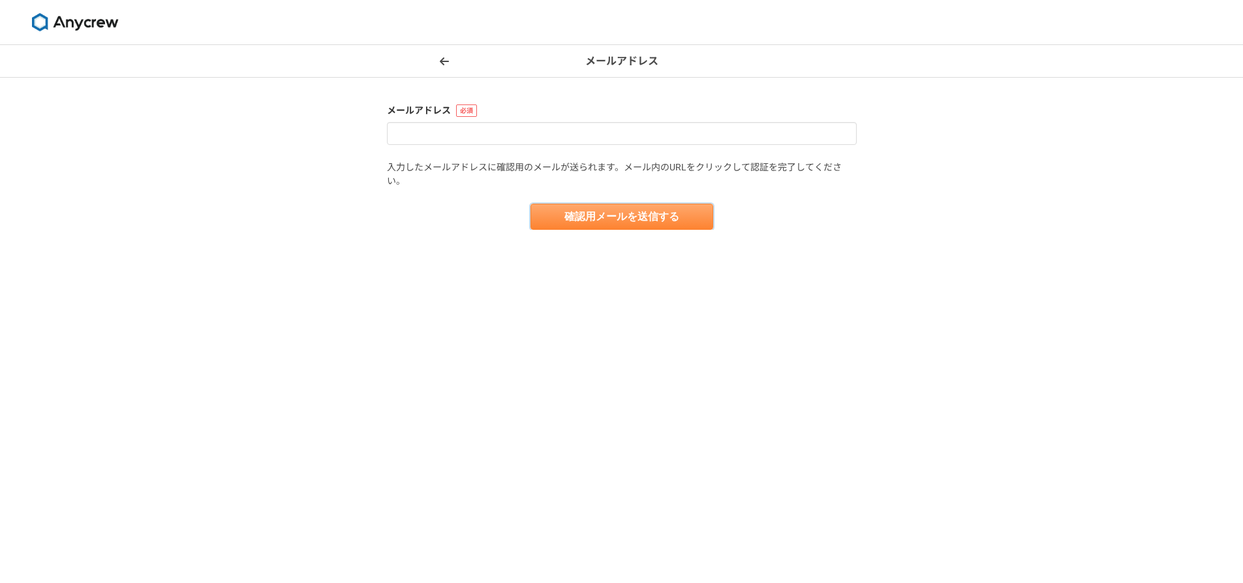
click at [631, 209] on button "確認用メールを送信する" at bounding box center [621, 217] width 183 height 26
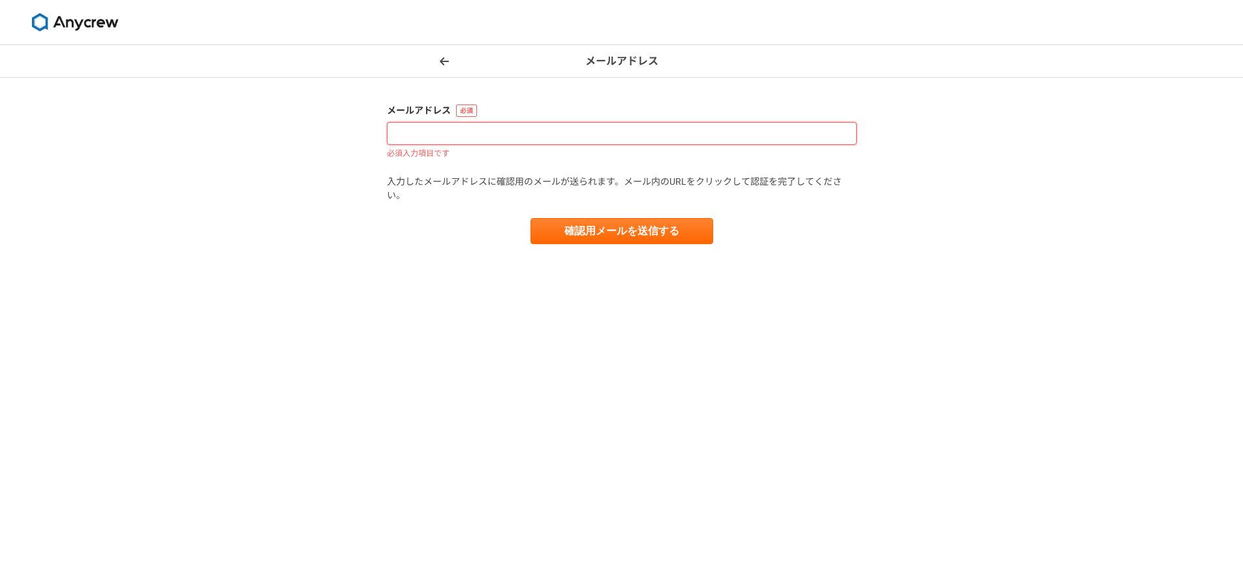
click at [519, 124] on input at bounding box center [622, 133] width 470 height 23
click at [442, 60] on icon at bounding box center [444, 61] width 9 height 8
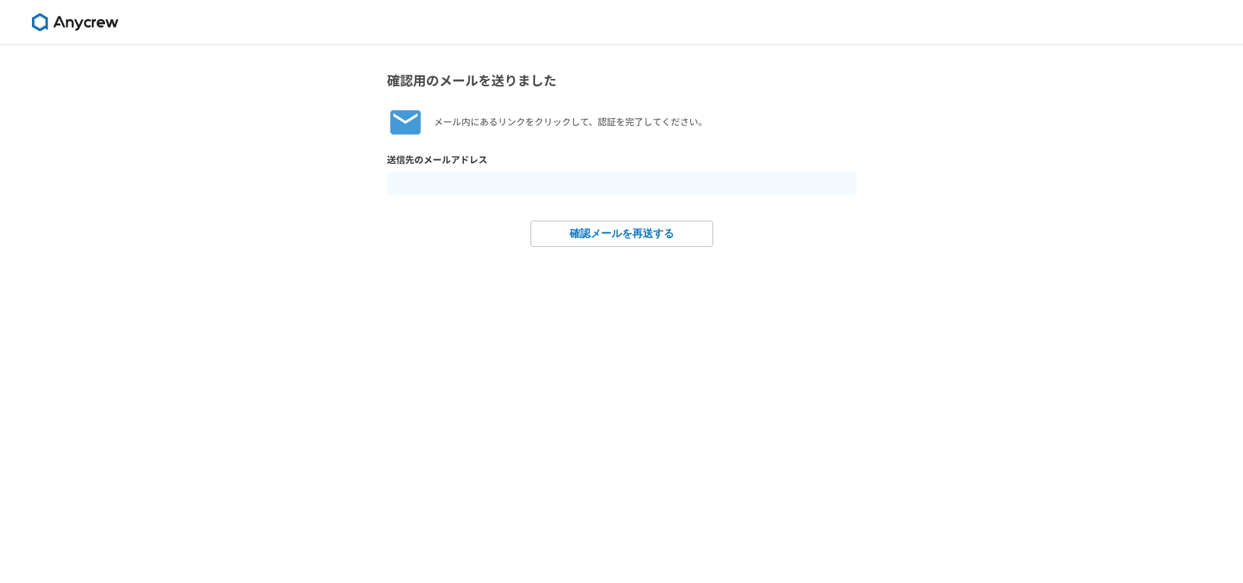
click at [79, 31] on link at bounding box center [75, 22] width 108 height 29
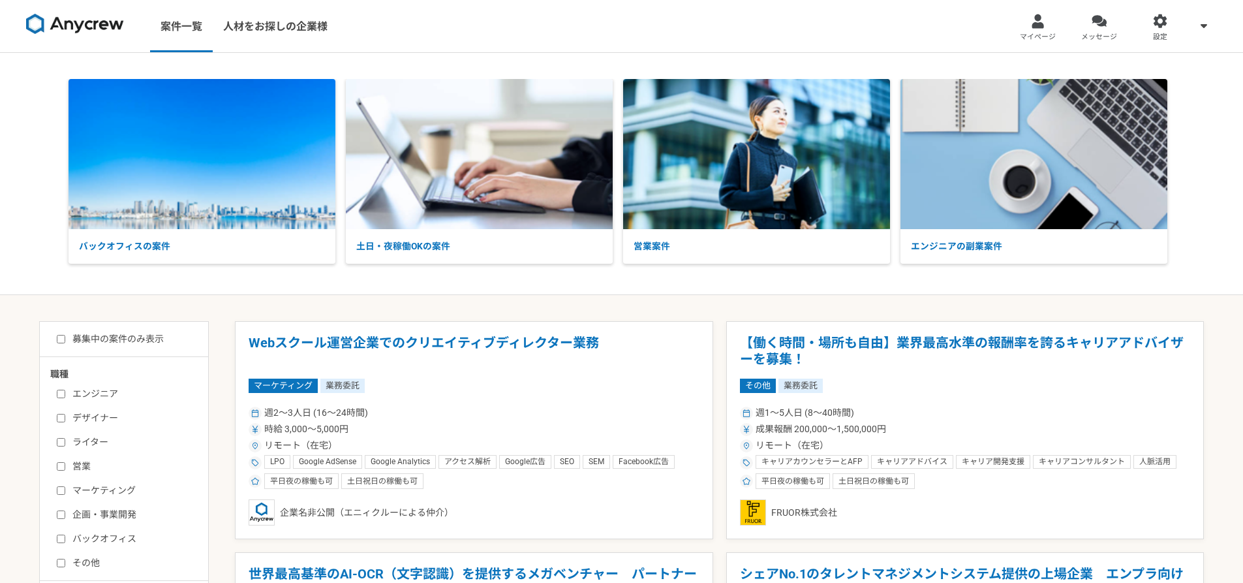
click at [1048, 27] on link "マイページ" at bounding box center [1037, 26] width 61 height 52
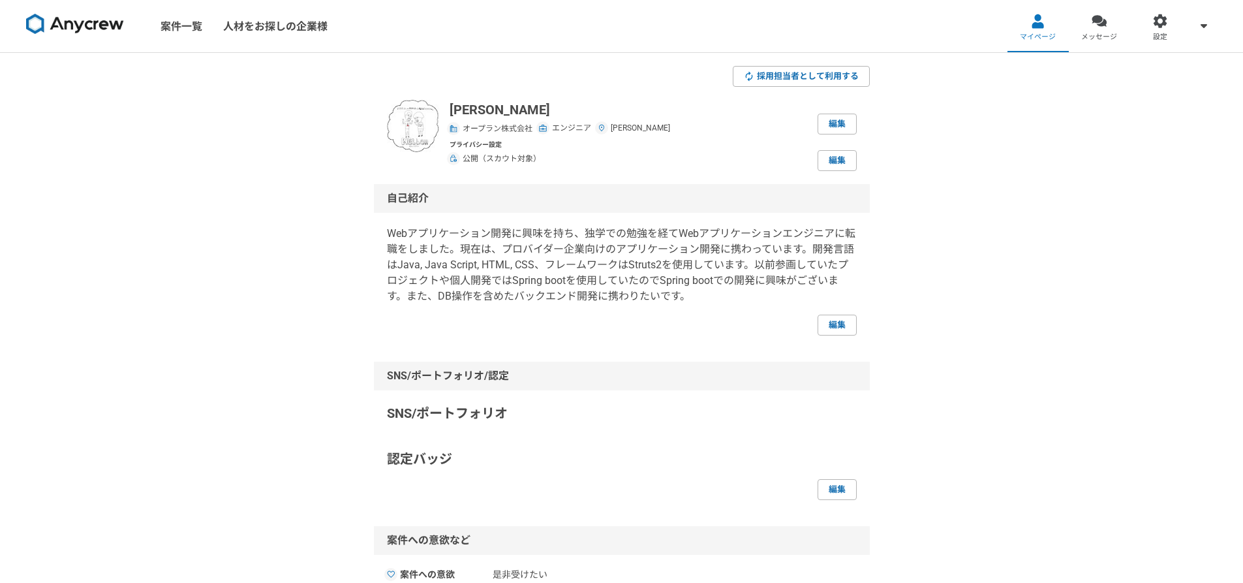
click at [69, 25] on img at bounding box center [75, 24] width 98 height 21
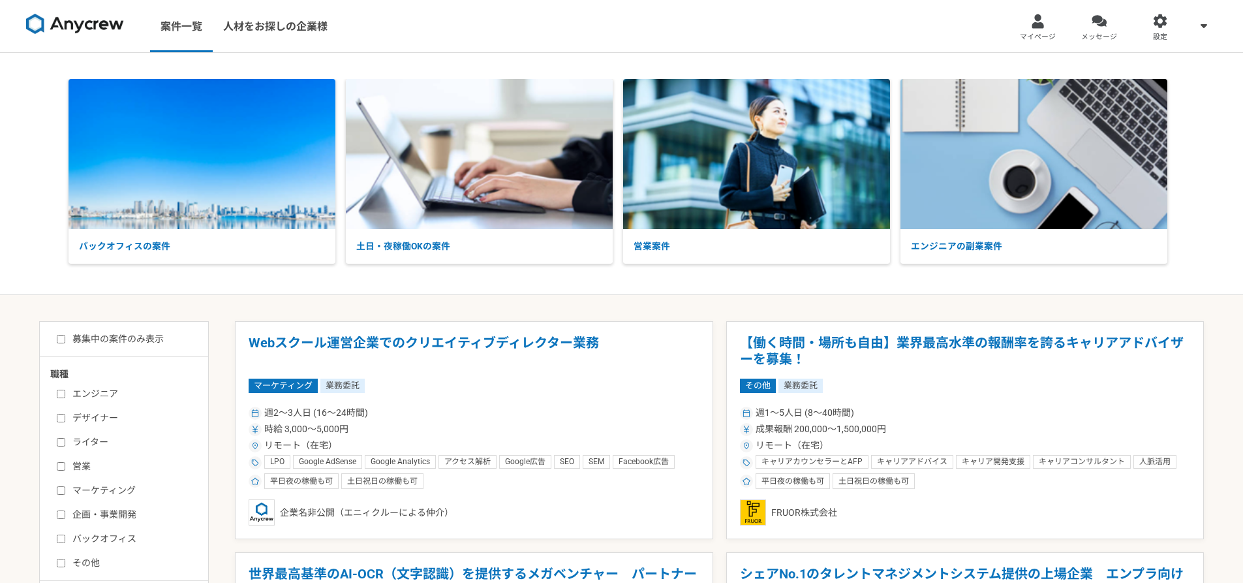
click at [62, 393] on input "エンジニア" at bounding box center [61, 394] width 8 height 8
checkbox input "true"
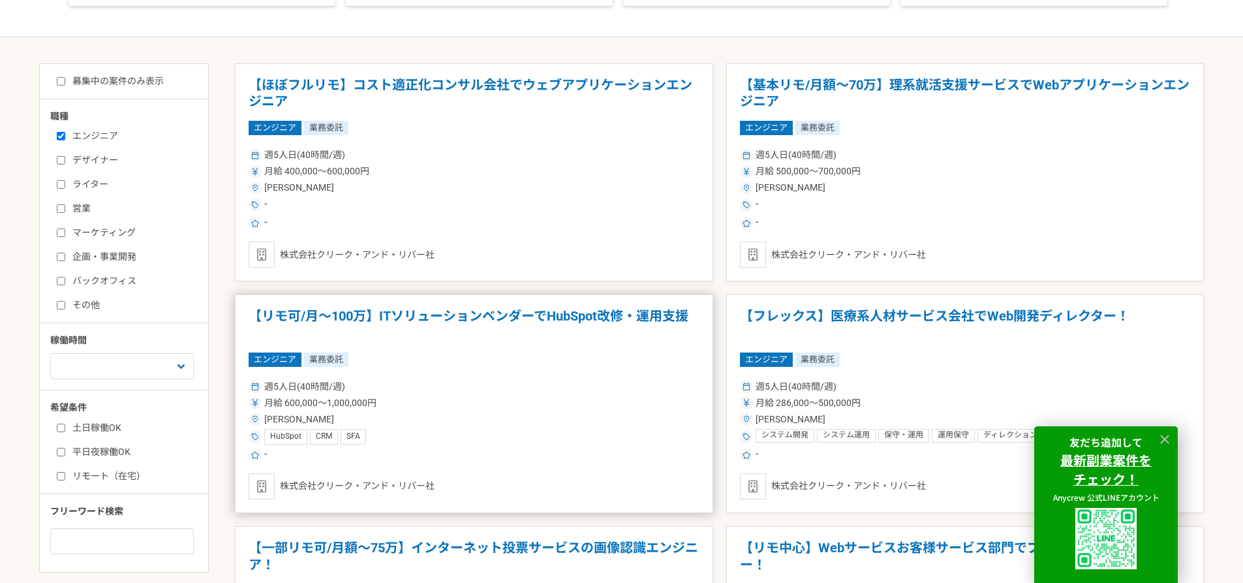
scroll to position [261, 0]
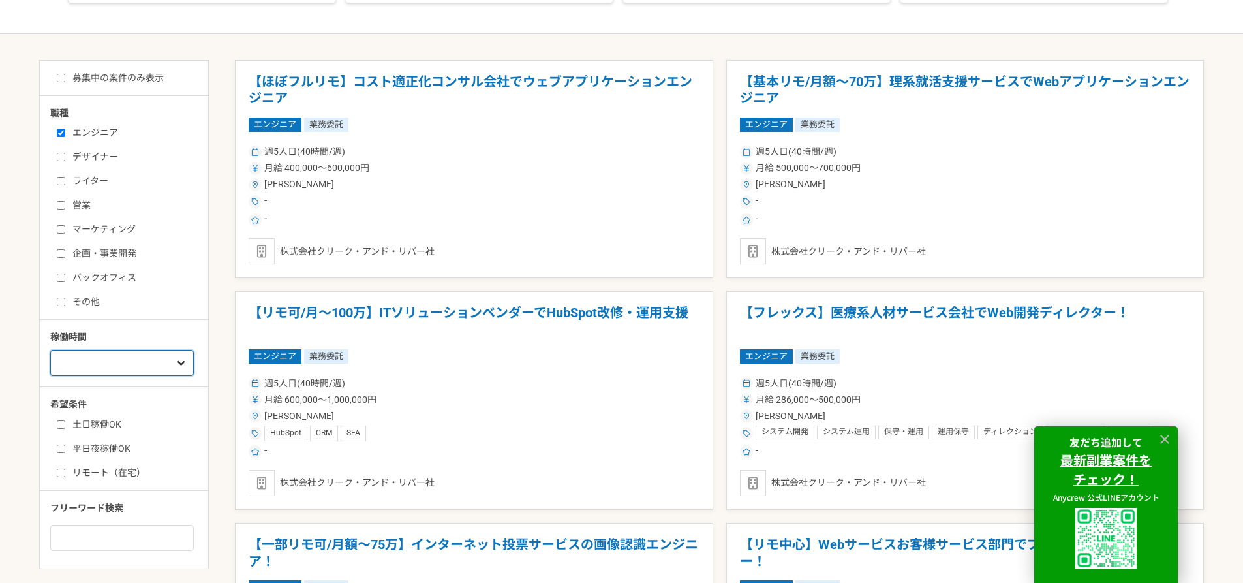
click at [166, 363] on select "週1人日（8時間）以下 週2人日（16時間）以下 週3人日（24時間）以下 週4人日（32時間）以下 週5人日（40時間）以下" at bounding box center [122, 363] width 144 height 26
select select "1"
click at [50, 350] on select "週1人日（8時間）以下 週2人日（16時間）以下 週3人日（24時間）以下 週4人日（32時間）以下 週5人日（40時間）以下" at bounding box center [122, 363] width 144 height 26
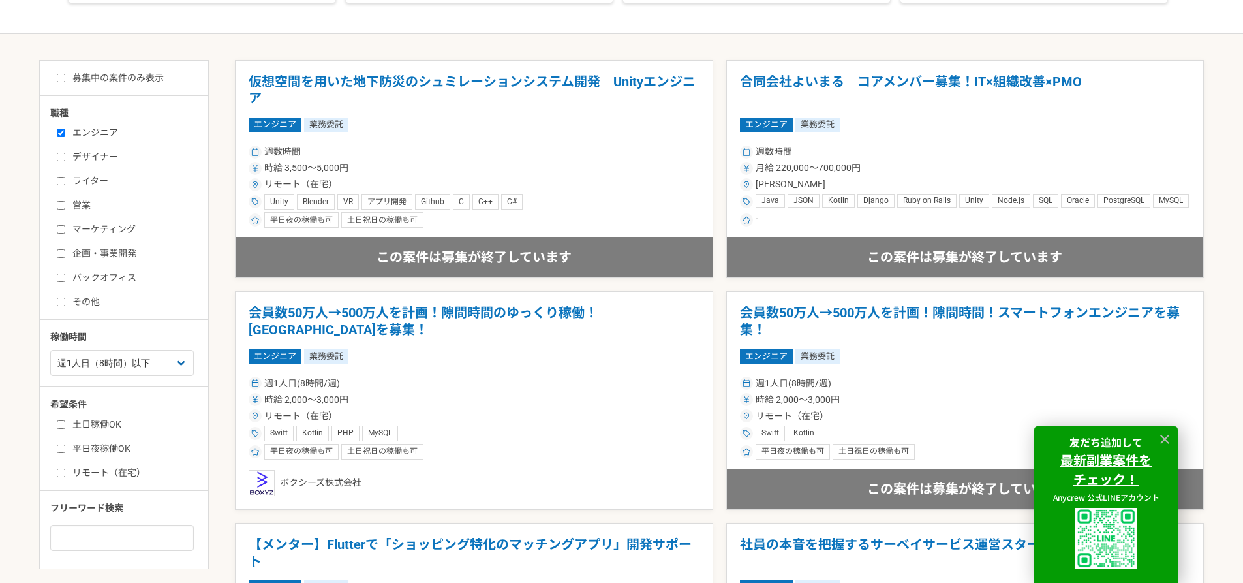
click at [102, 425] on label "土日稼働OK" at bounding box center [132, 425] width 150 height 14
click at [65, 425] on input "土日稼働OK" at bounding box center [61, 424] width 8 height 8
checkbox input "true"
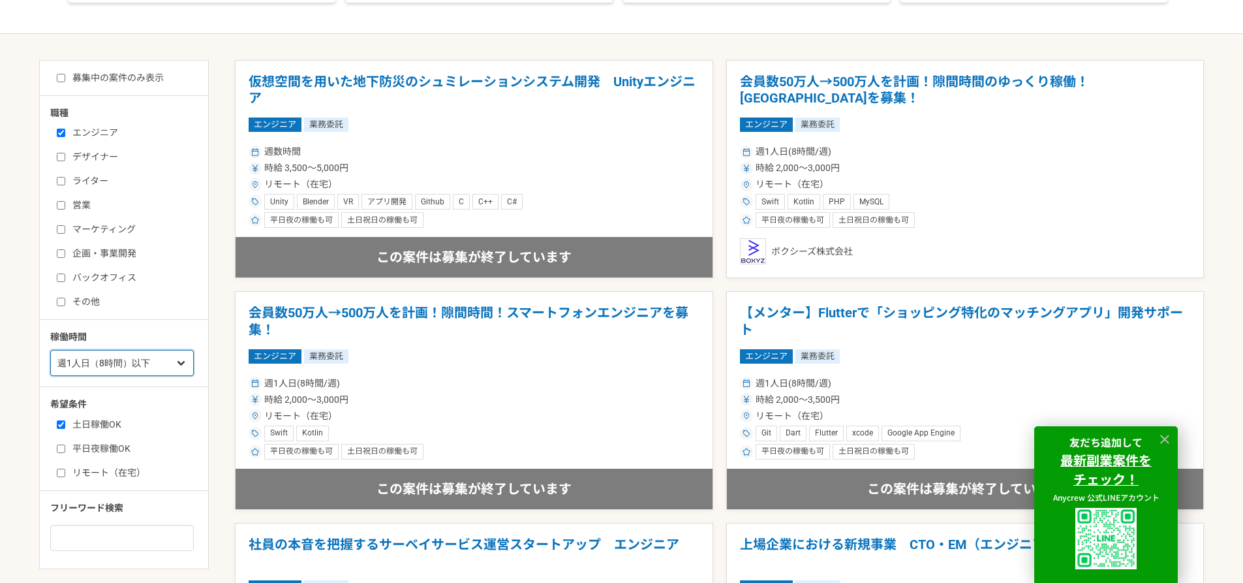
click at [159, 366] on select "週1人日（8時間）以下 週2人日（16時間）以下 週3人日（24時間）以下 週4人日（32時間）以下 週5人日（40時間）以下" at bounding box center [122, 363] width 144 height 26
select select "2"
click at [50, 350] on select "週1人日（8時間）以下 週2人日（16時間）以下 週3人日（24時間）以下 週4人日（32時間）以下 週5人日（40時間）以下" at bounding box center [122, 363] width 144 height 26
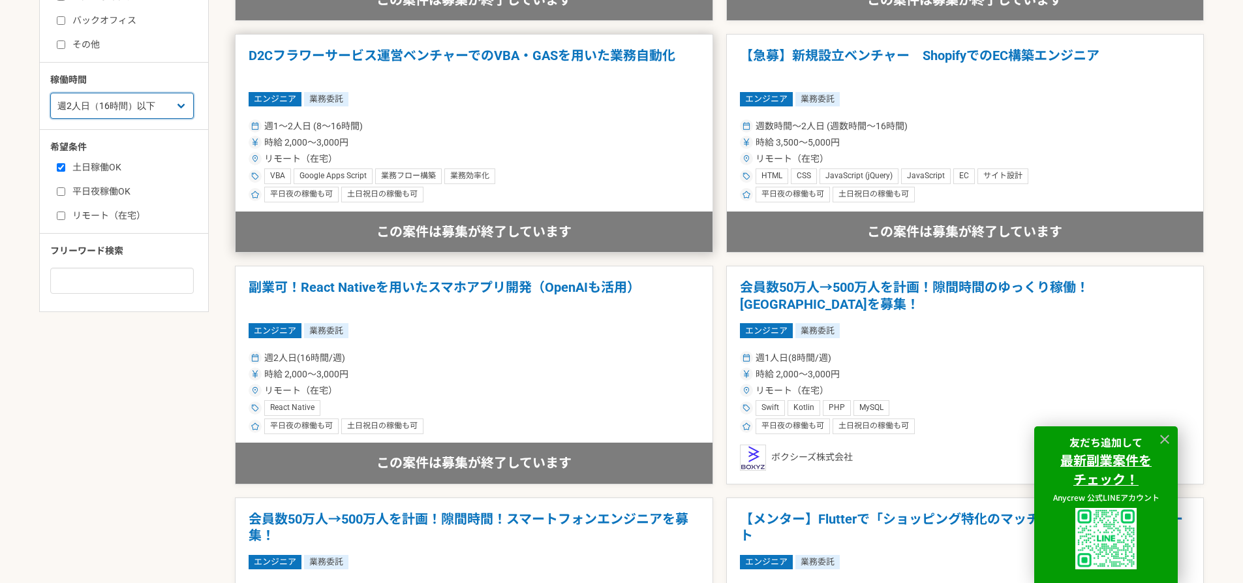
scroll to position [522, 0]
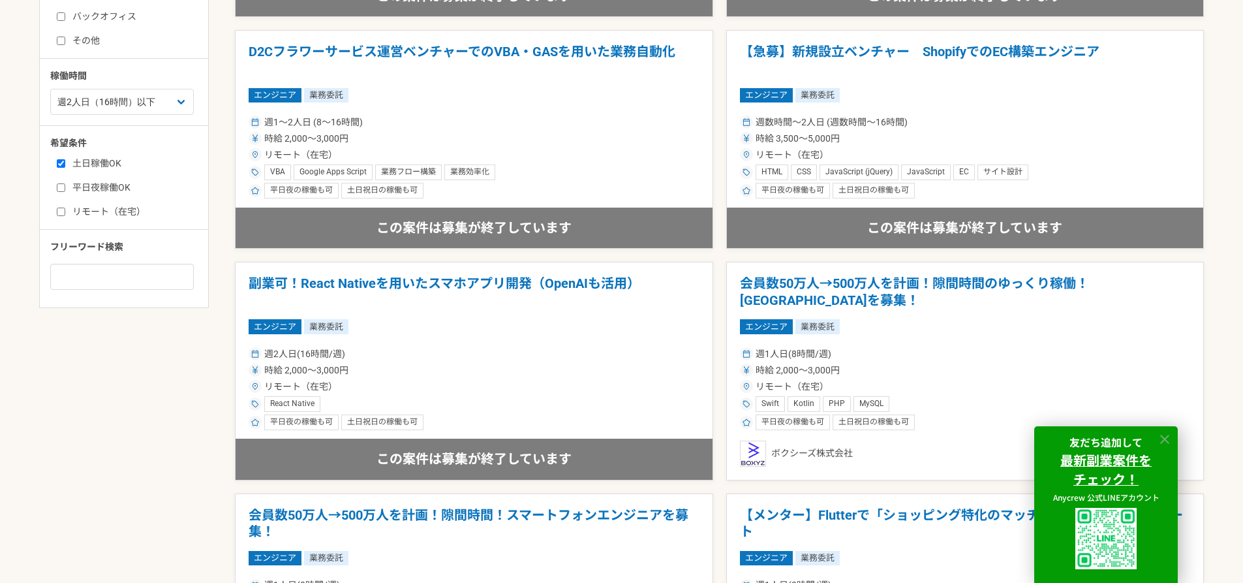
click at [1165, 442] on icon at bounding box center [1164, 439] width 15 height 15
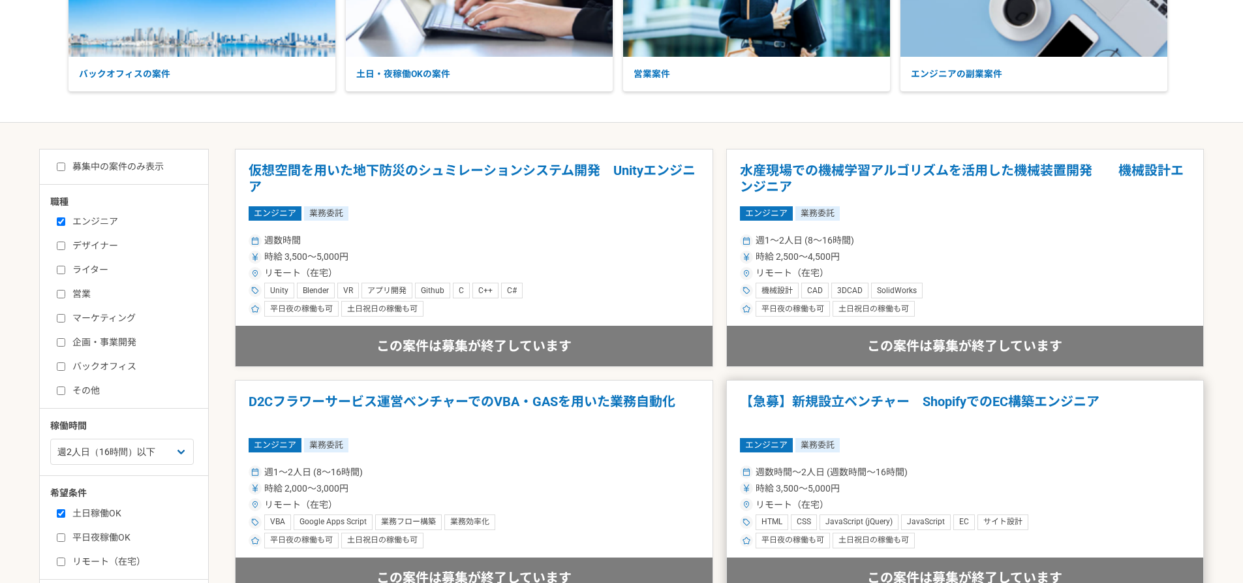
scroll to position [326, 0]
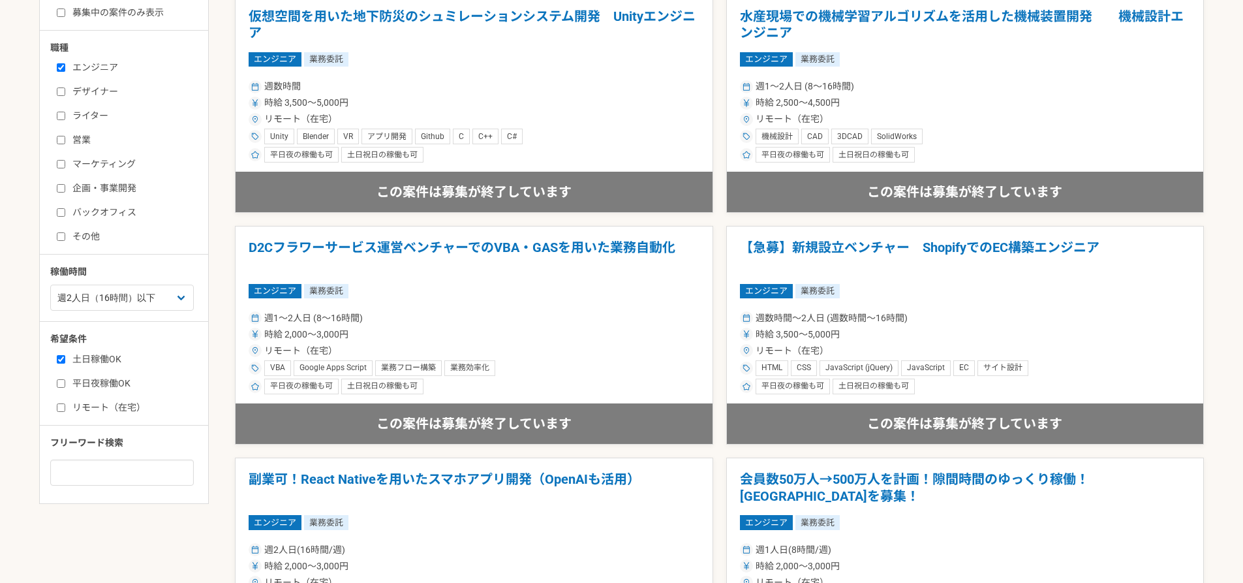
click at [75, 354] on label "土日稼働OK" at bounding box center [132, 359] width 150 height 14
click at [65, 355] on input "土日稼働OK" at bounding box center [61, 359] width 8 height 8
checkbox input "false"
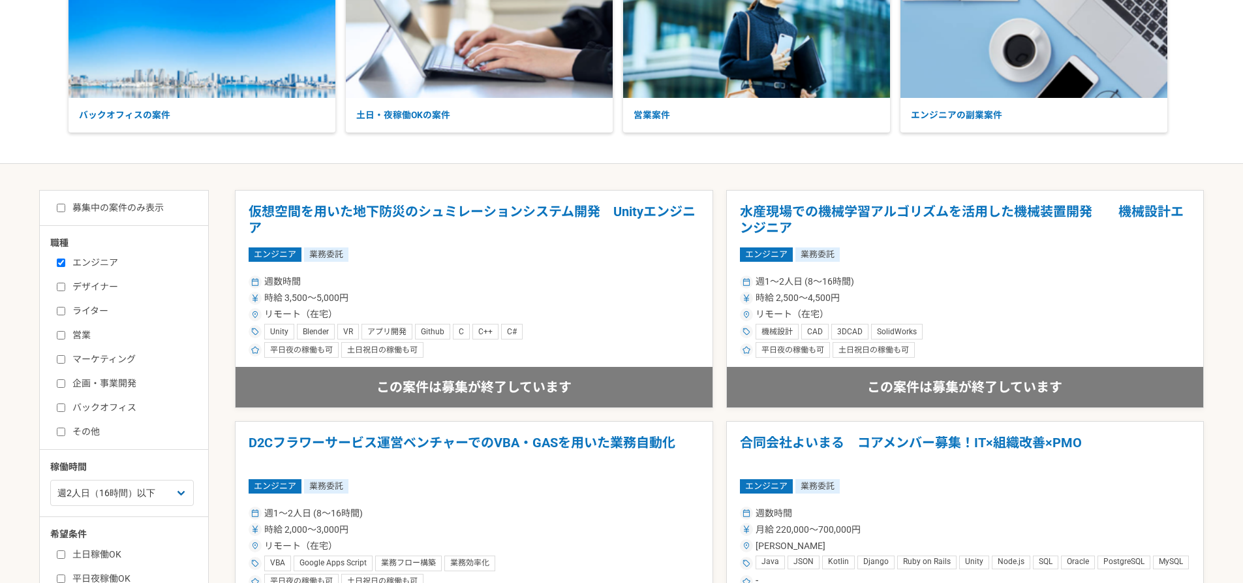
scroll to position [130, 0]
click at [127, 203] on label "募集中の案件のみ表示" at bounding box center [110, 209] width 107 height 14
click at [65, 204] on input "募集中の案件のみ表示" at bounding box center [61, 208] width 8 height 8
checkbox input "true"
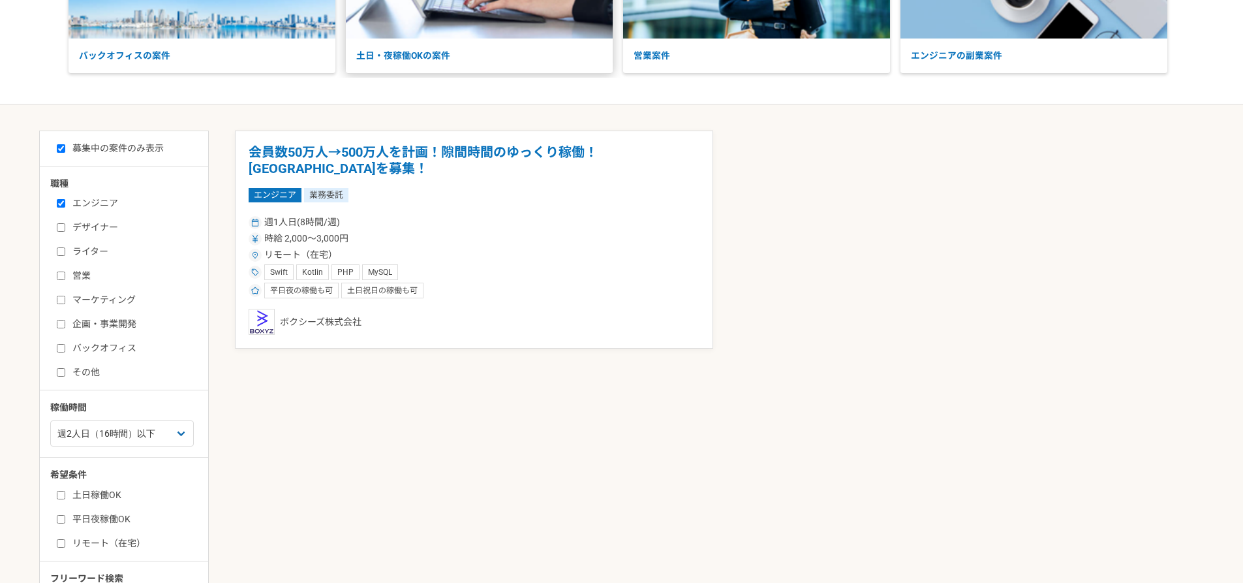
scroll to position [61, 0]
